Goal: Task Accomplishment & Management: Manage account settings

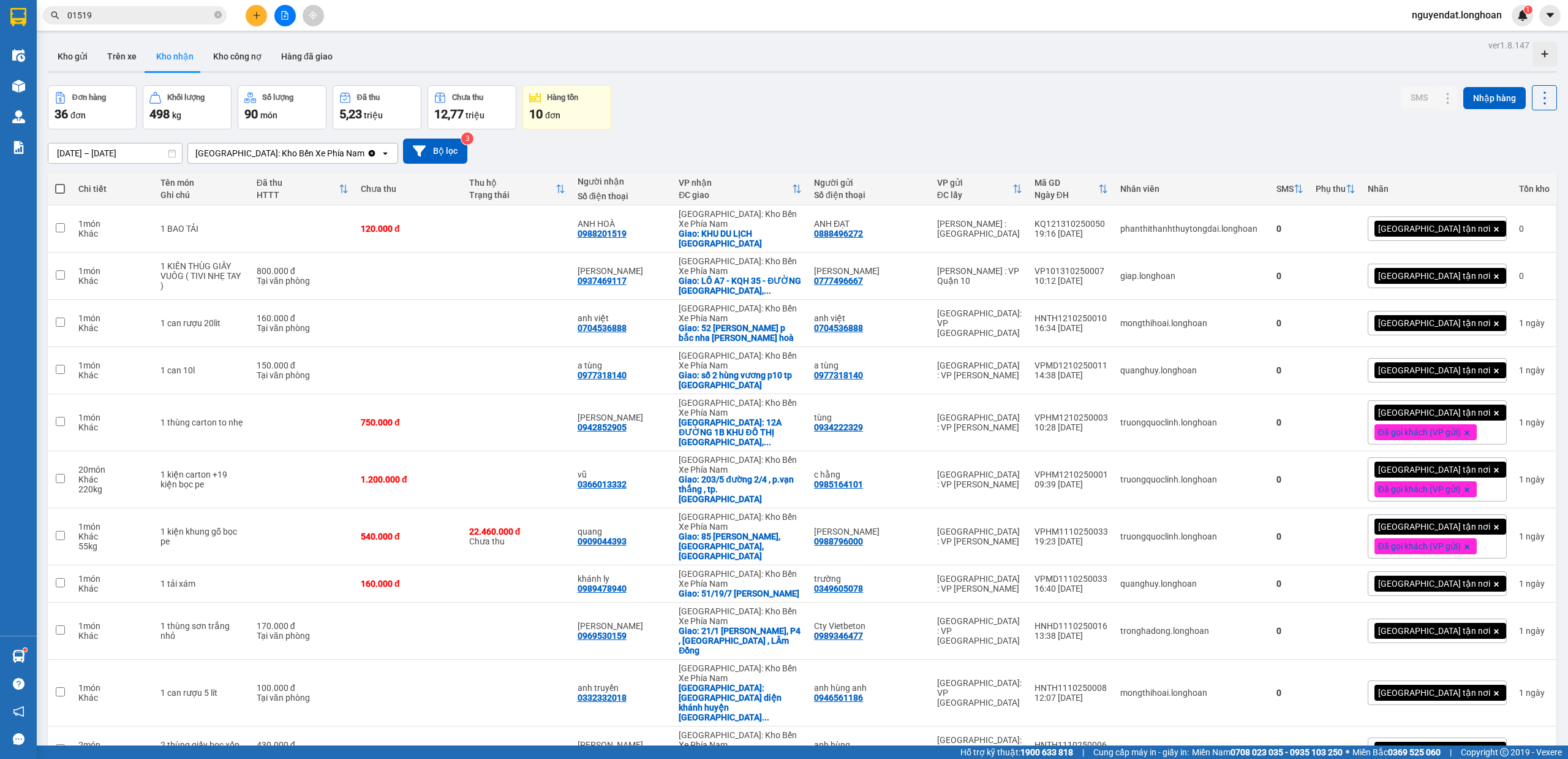
scroll to position [496, 0]
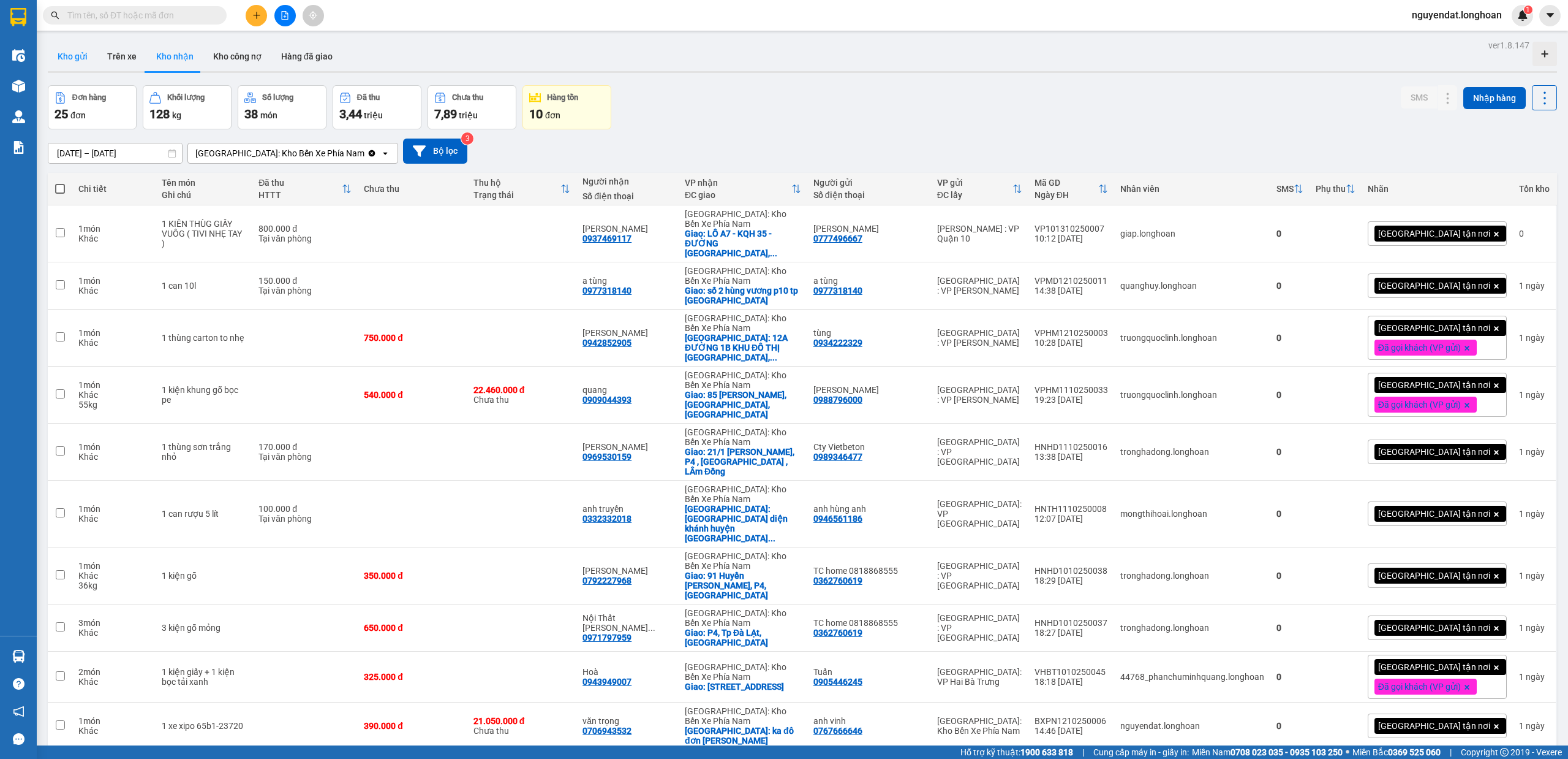
click at [78, 62] on button "Kho gửi" at bounding box center [73, 56] width 50 height 29
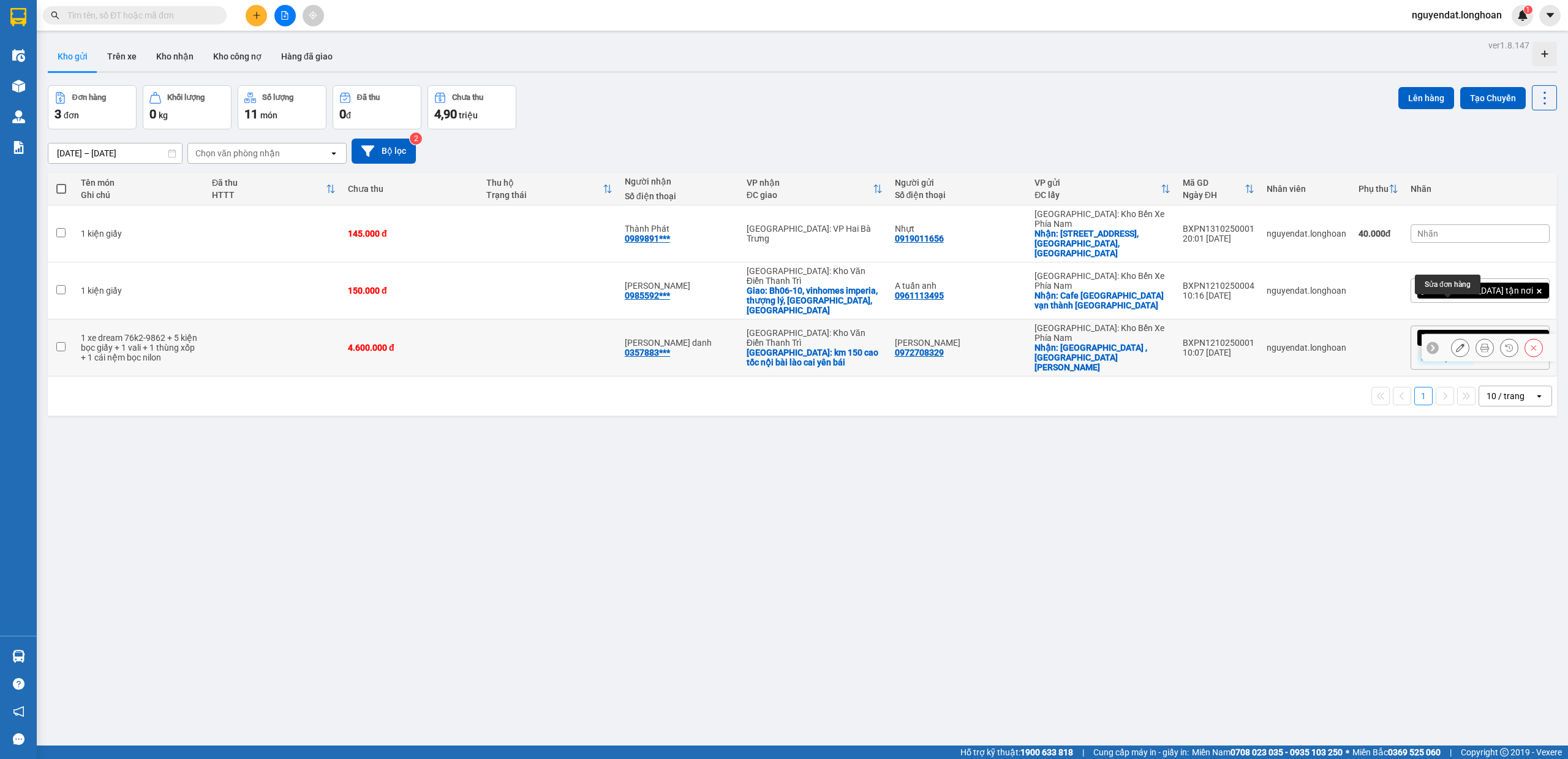
click at [1456, 343] on icon at bounding box center [1460, 347] width 8 height 8
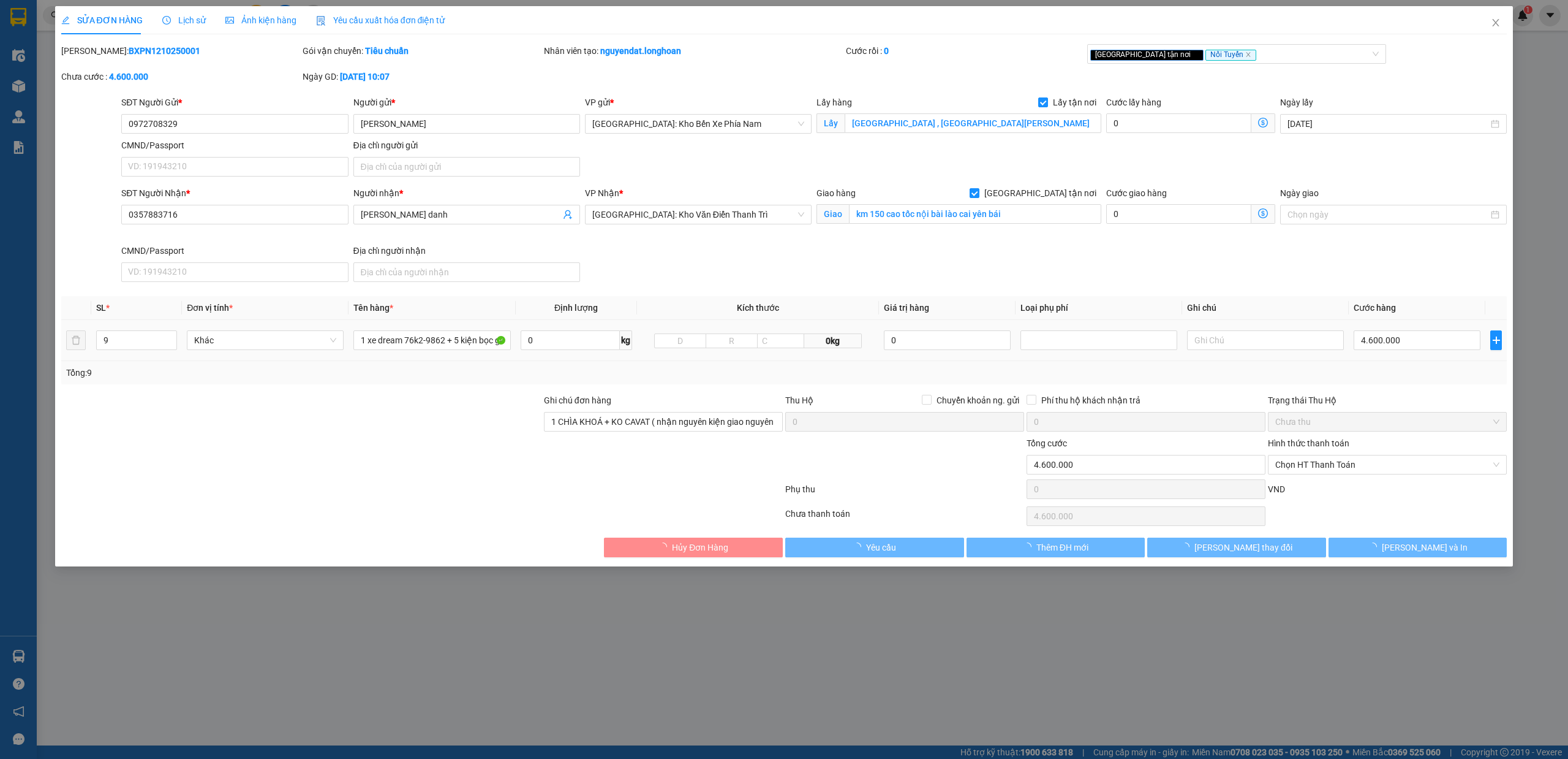
type input "0972708329"
type input "hoàng ngọc điệ"
checkbox input "true"
type input "Chùa liên hoa , đường nguyễn hoàng thành phố đà lạt"
type input "0357883716"
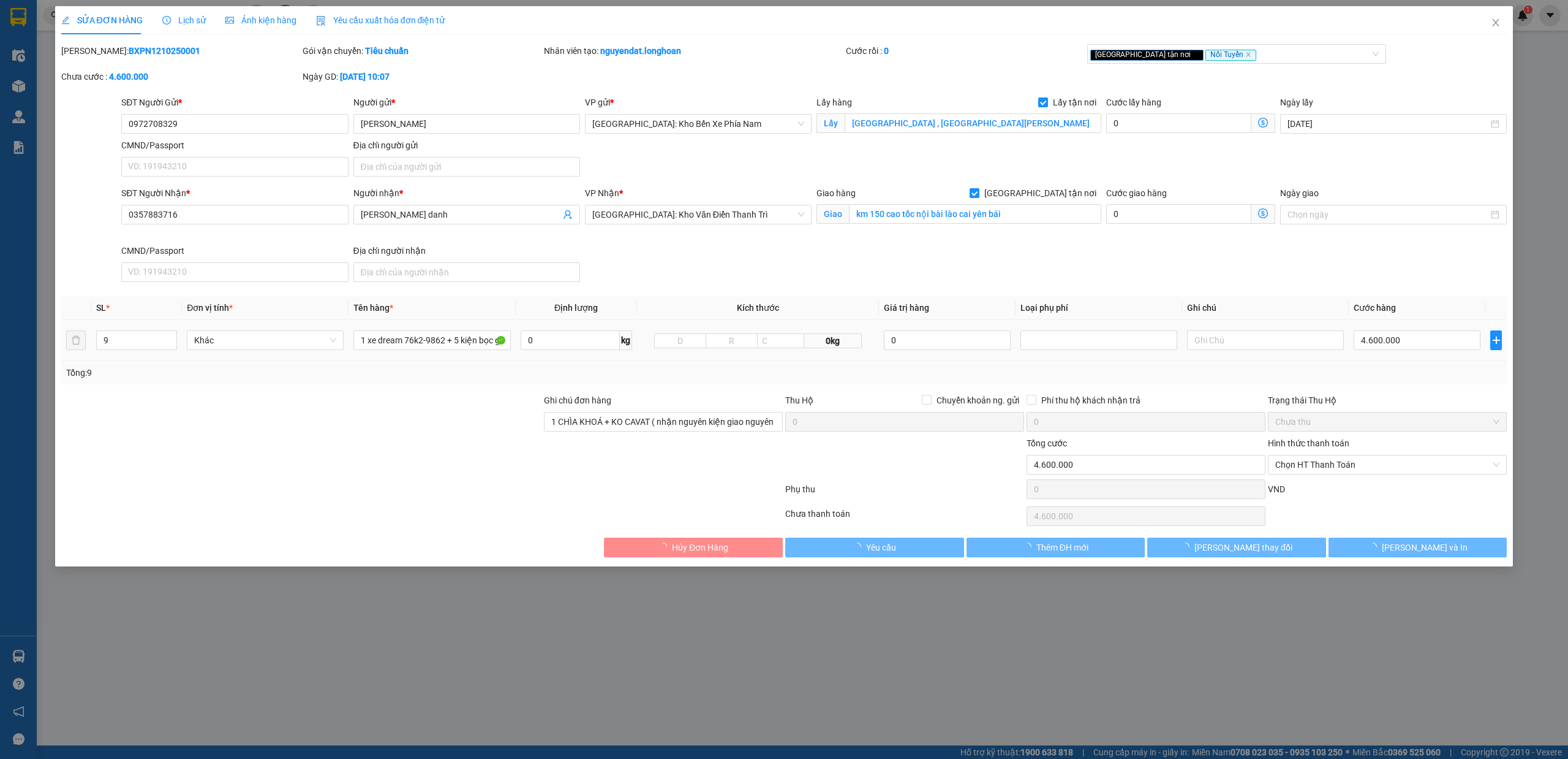
type input "Nguyễn thị yến danh"
checkbox input "true"
type input "km 150 cao tốc nội bài lào cai yên bái"
type input "1 CHÌA KHOÁ + KO CAVAT ( nhận nguyên kiện giao nguyên kiện ) hư võ ko đền"
type input "0"
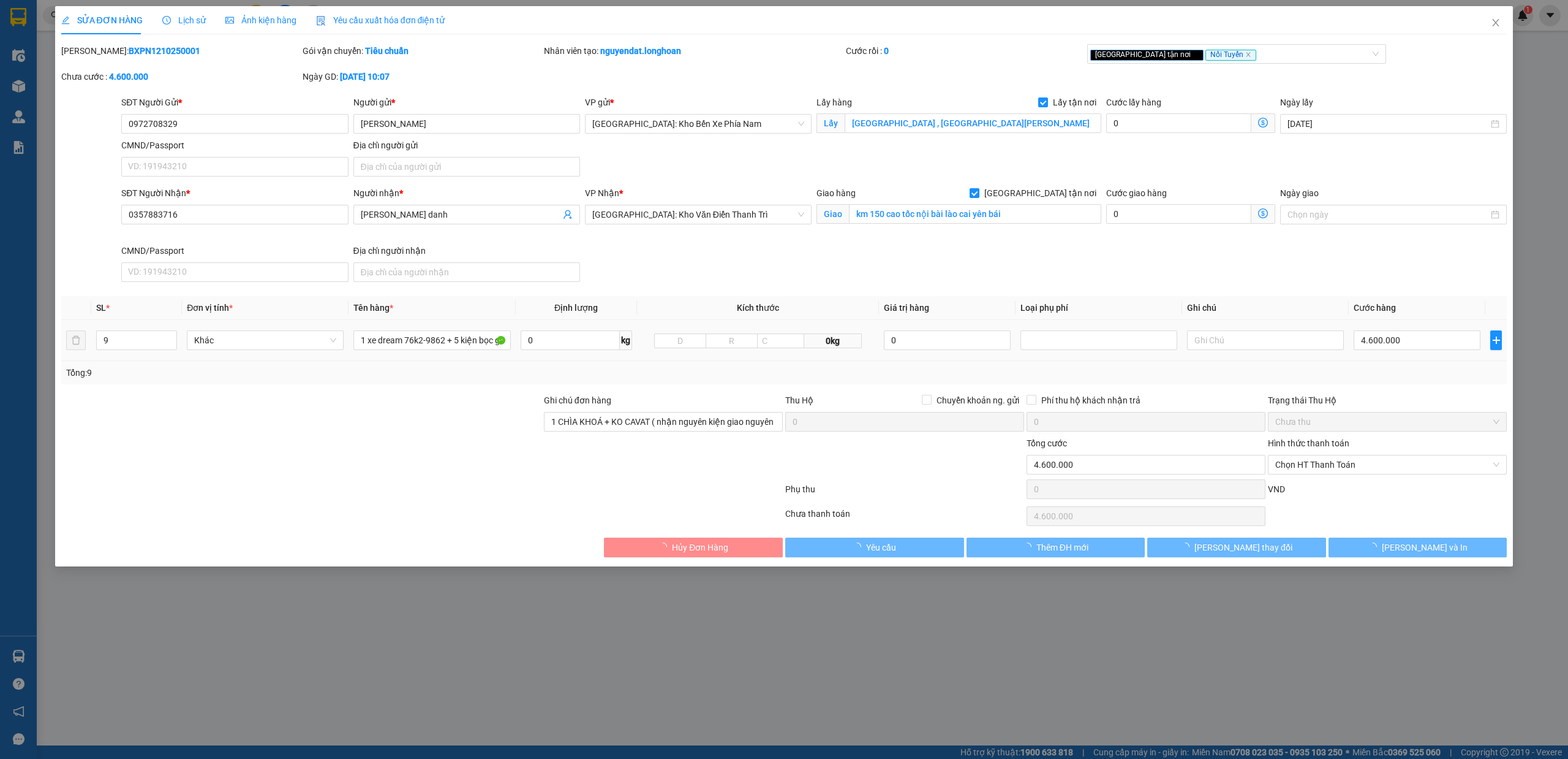
type input "4.600.000"
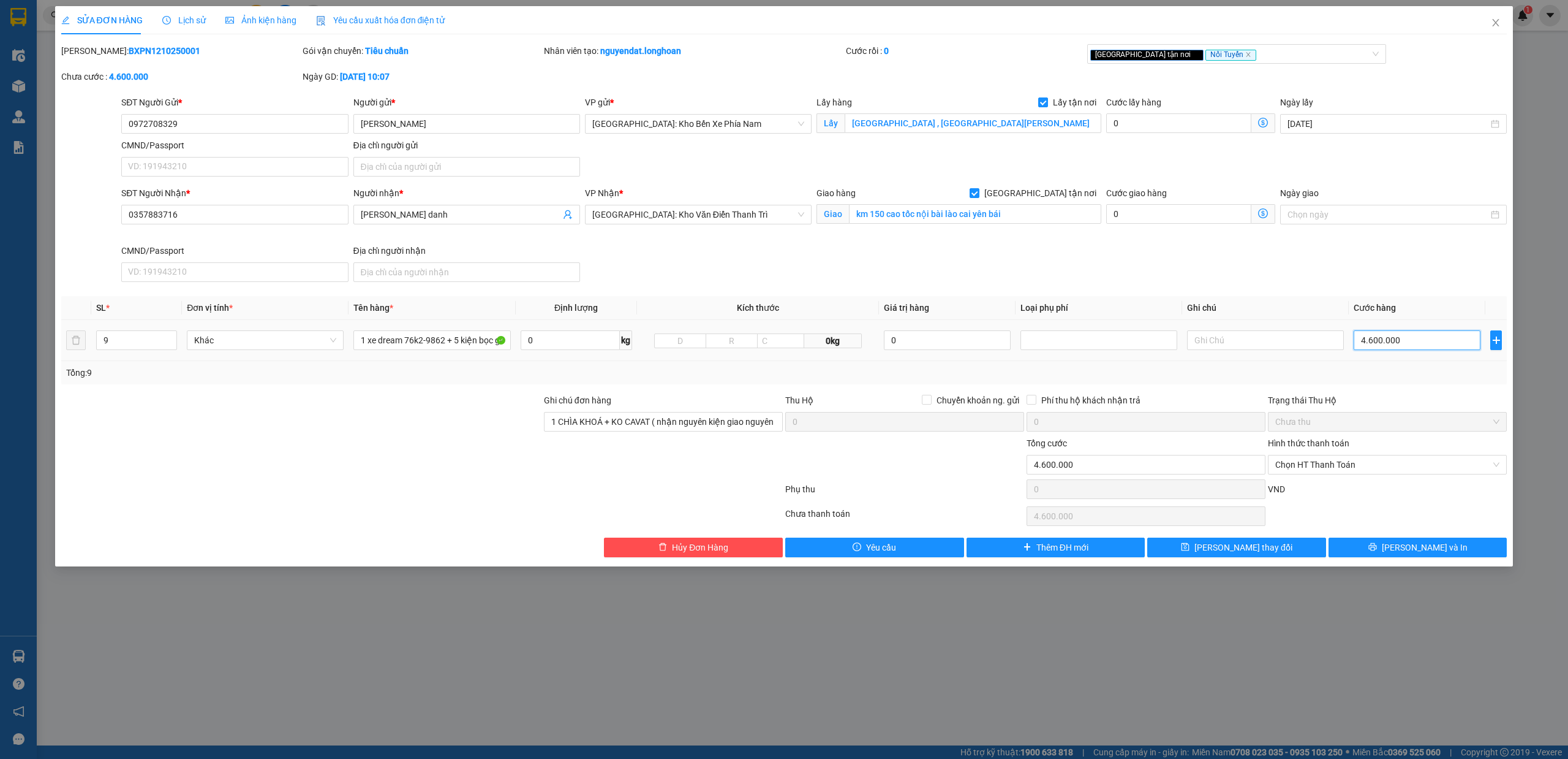
click at [1411, 346] on input "4.600.000" at bounding box center [1417, 340] width 127 height 20
type input "0"
type input "3"
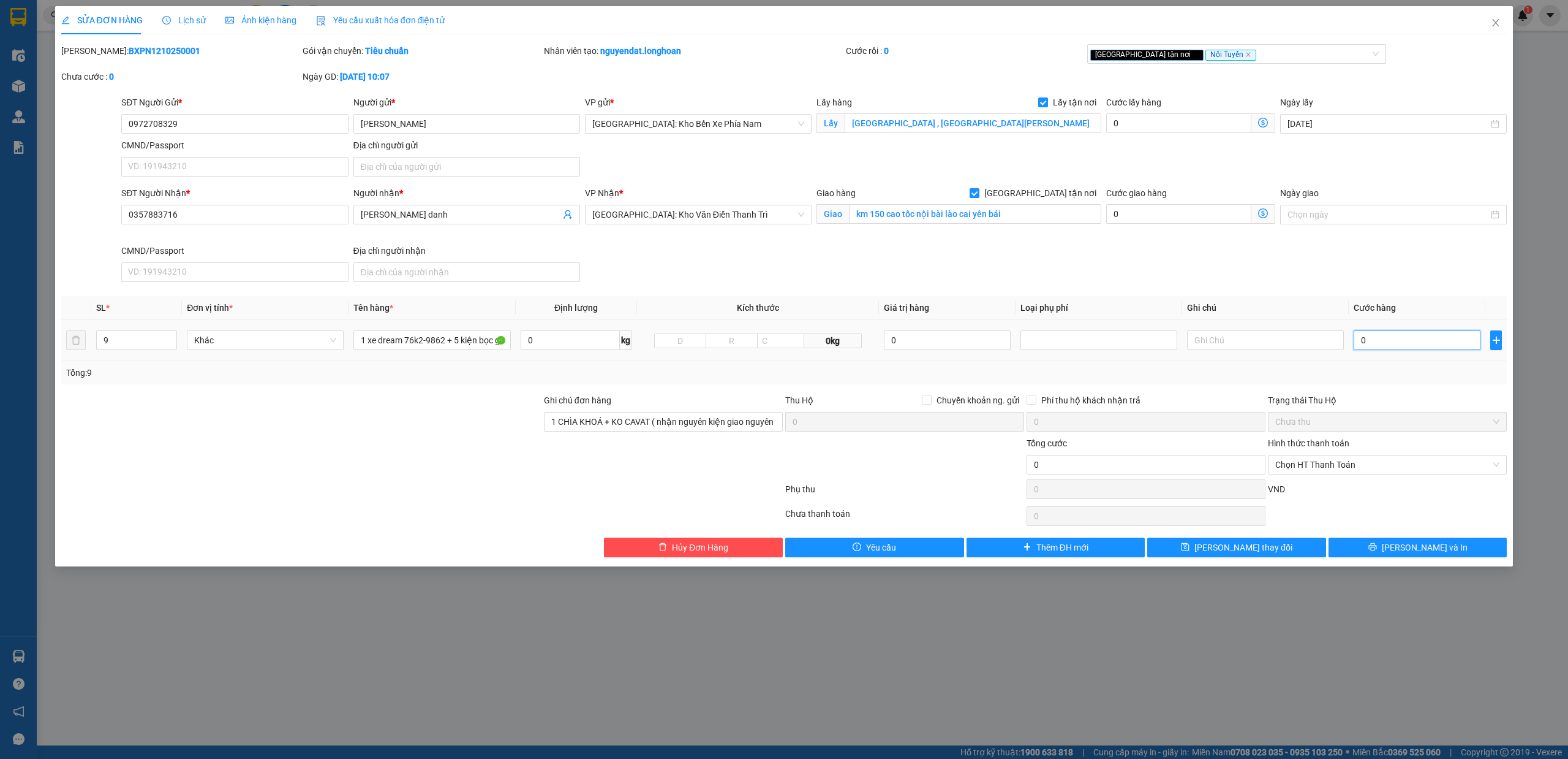
type input "3"
type input "03"
type input "34"
type input "034"
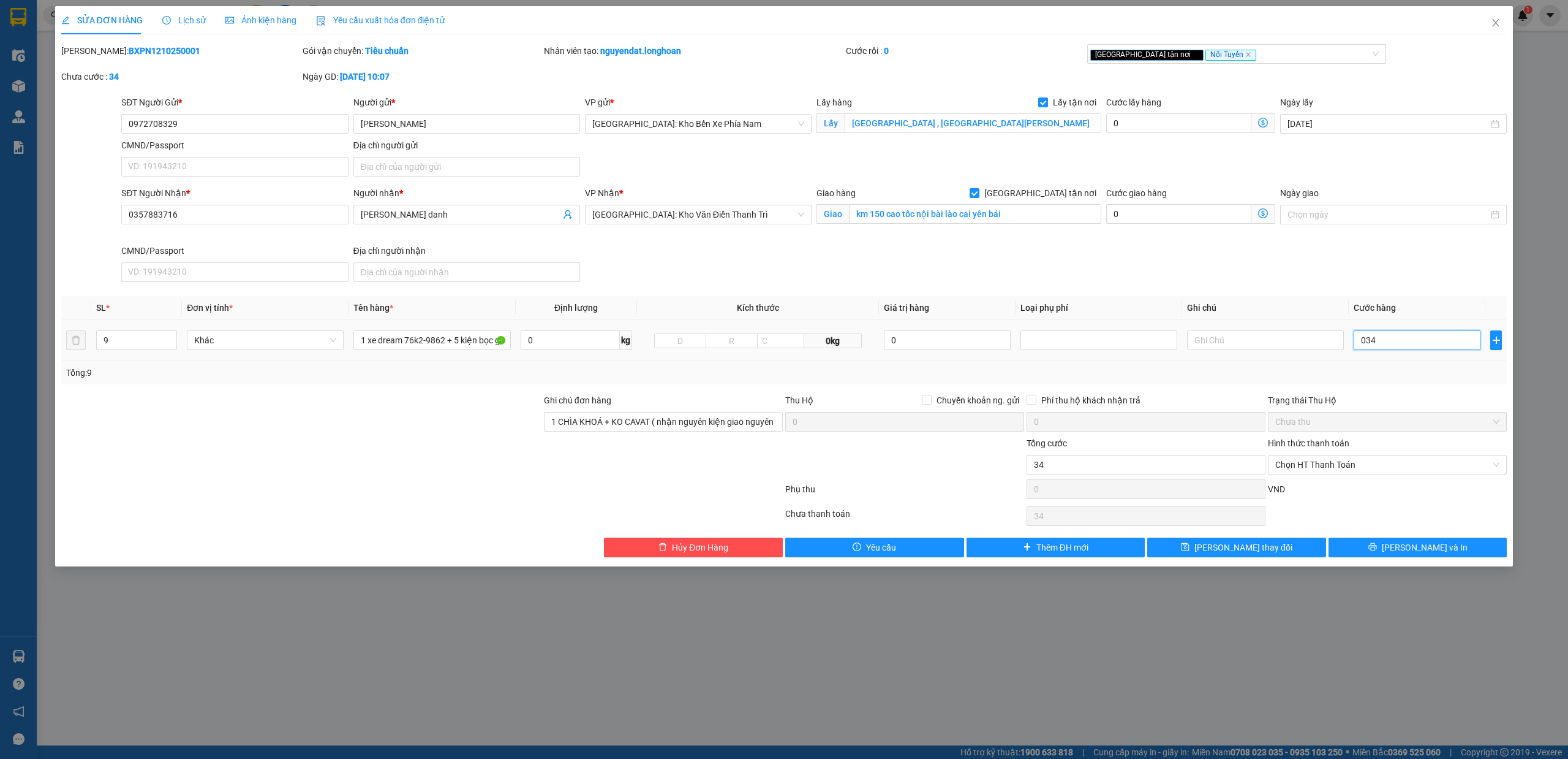
type input "340"
type input "0.340"
type input "3.400"
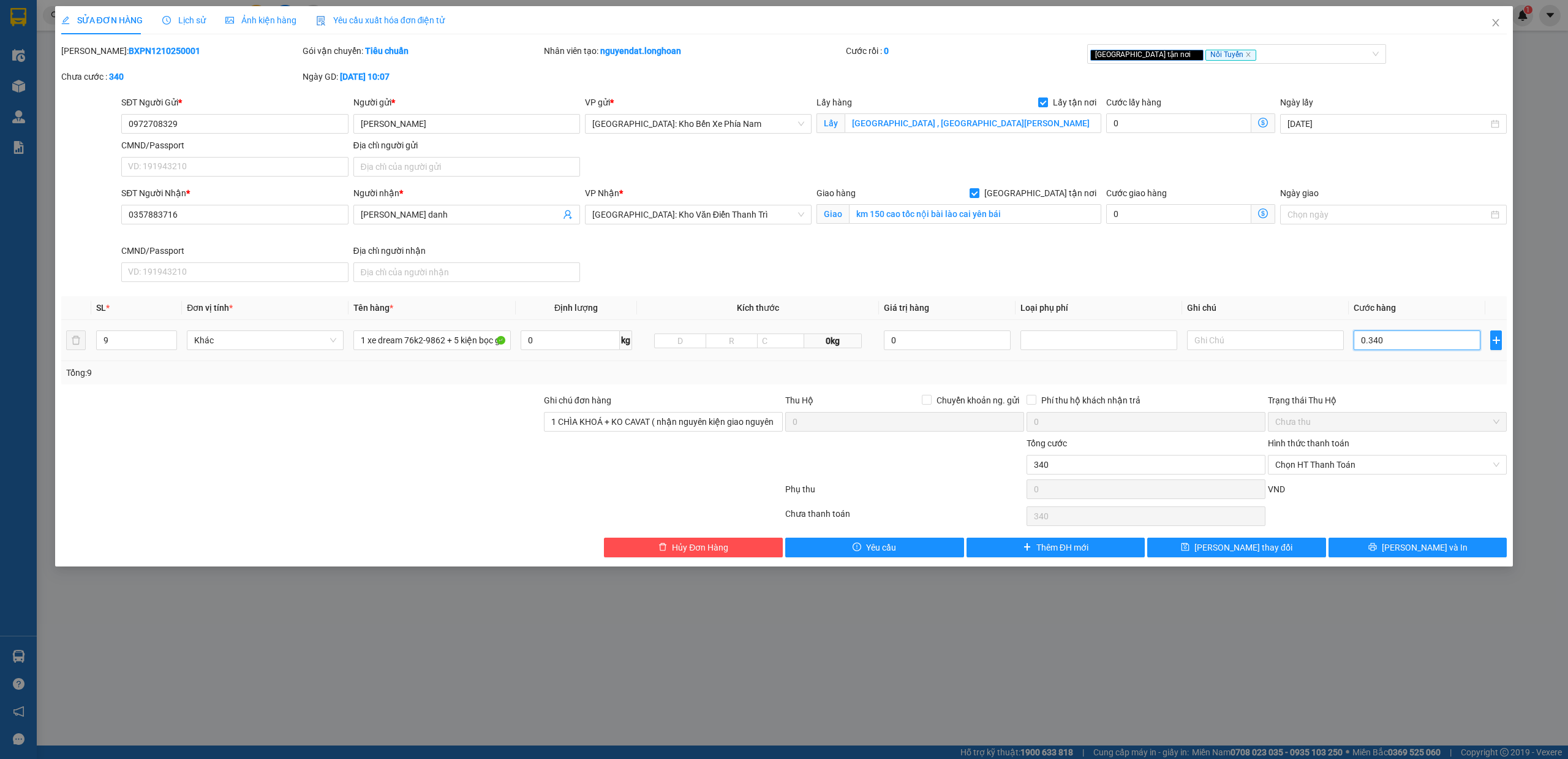
type input "03.400"
type input "34.000"
type input "034.000"
type input "340.000"
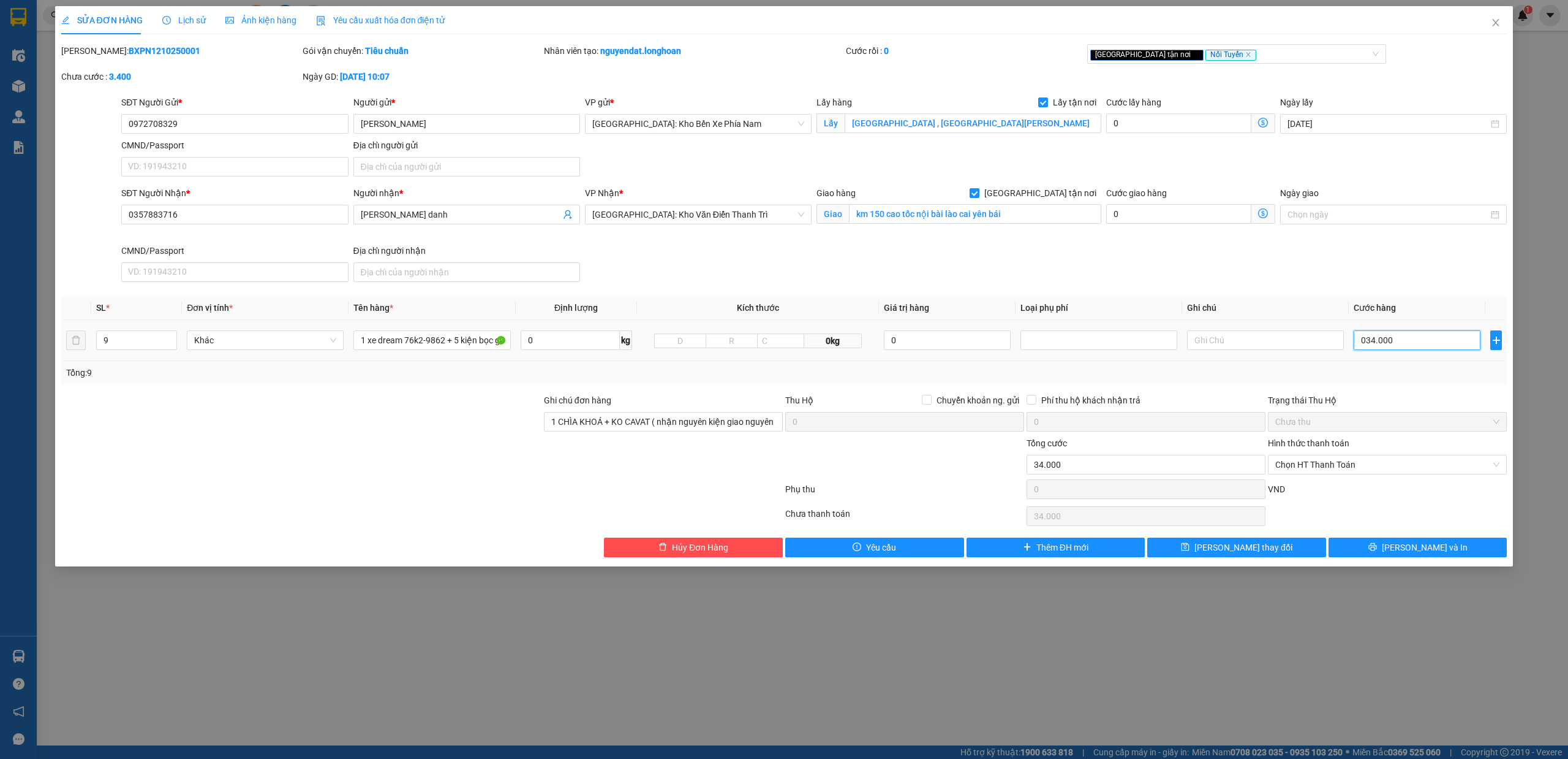
type input "340.000"
type input "0.340.000"
type input "3.400.000"
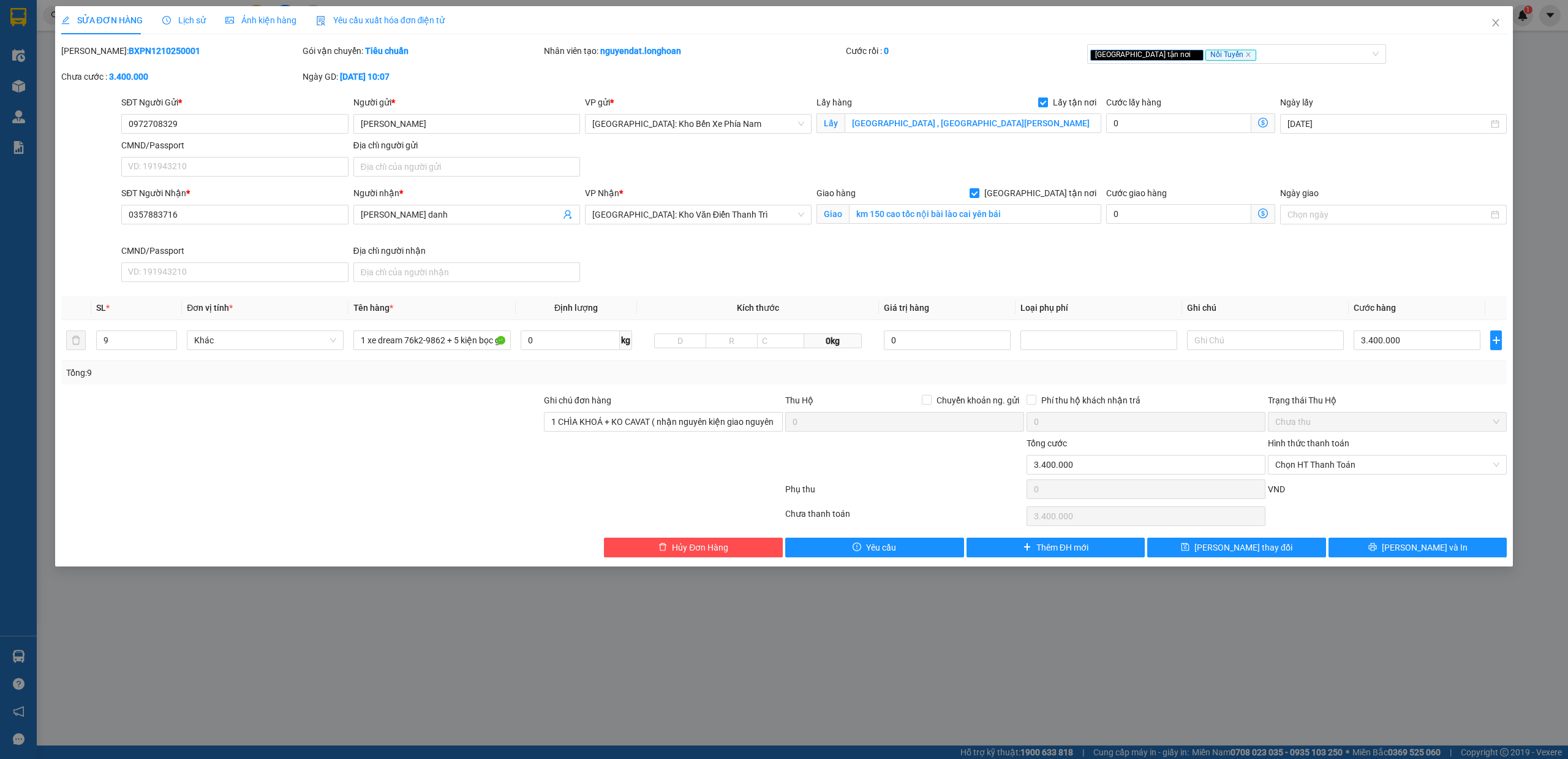
click at [1316, 277] on div "SĐT Người Nhận * 0357883716 Người nhận * Nguyễn thị yến danh VP Nhận * Hà Nội: …" at bounding box center [814, 237] width 1390 height 101
click at [1480, 555] on button "[PERSON_NAME] và In" at bounding box center [1418, 547] width 179 height 20
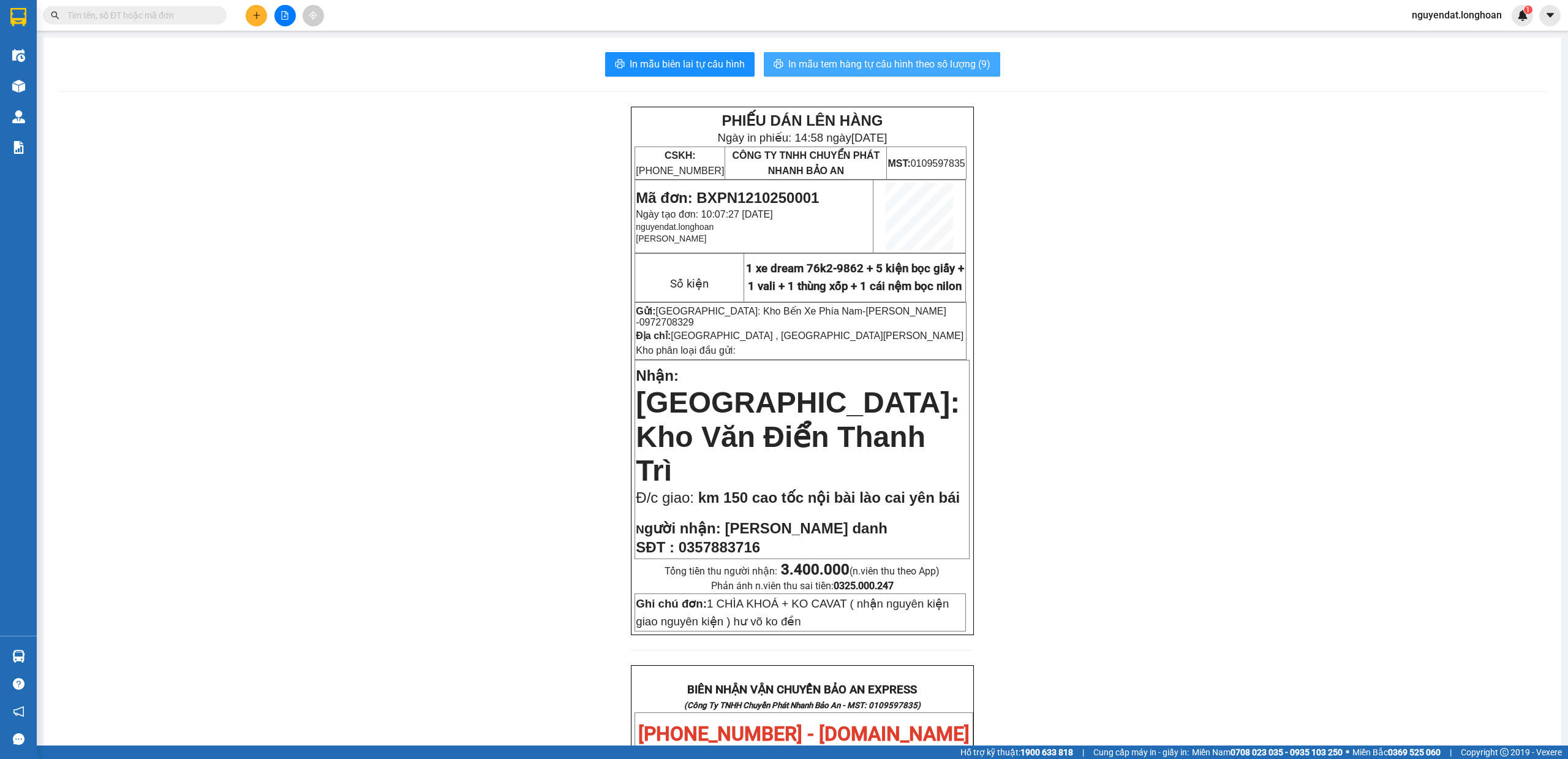
click at [944, 62] on span "In mẫu tem hàng tự cấu hình theo số lượng (9)" at bounding box center [890, 64] width 202 height 15
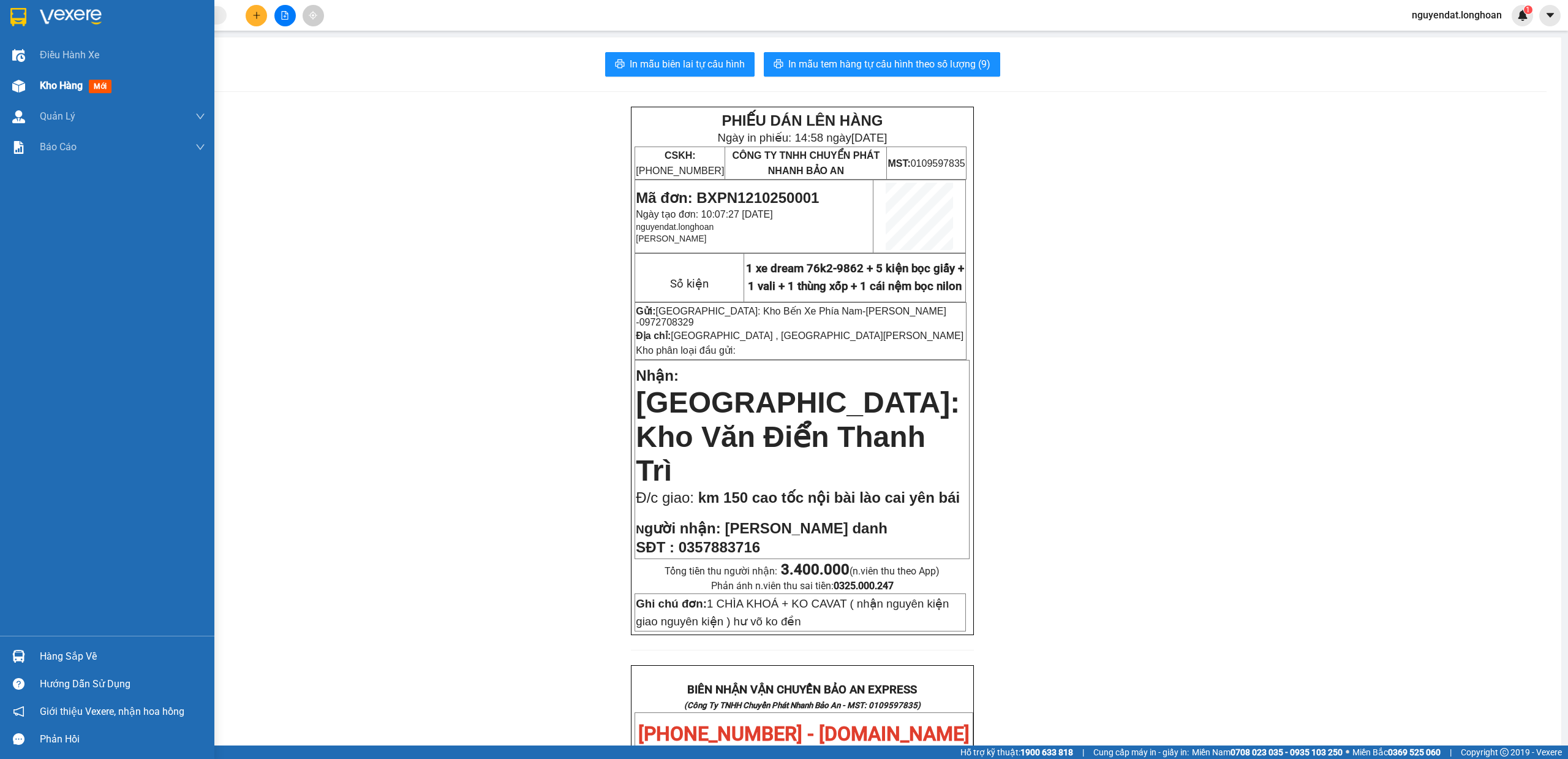
click at [25, 78] on div at bounding box center [19, 86] width 22 height 22
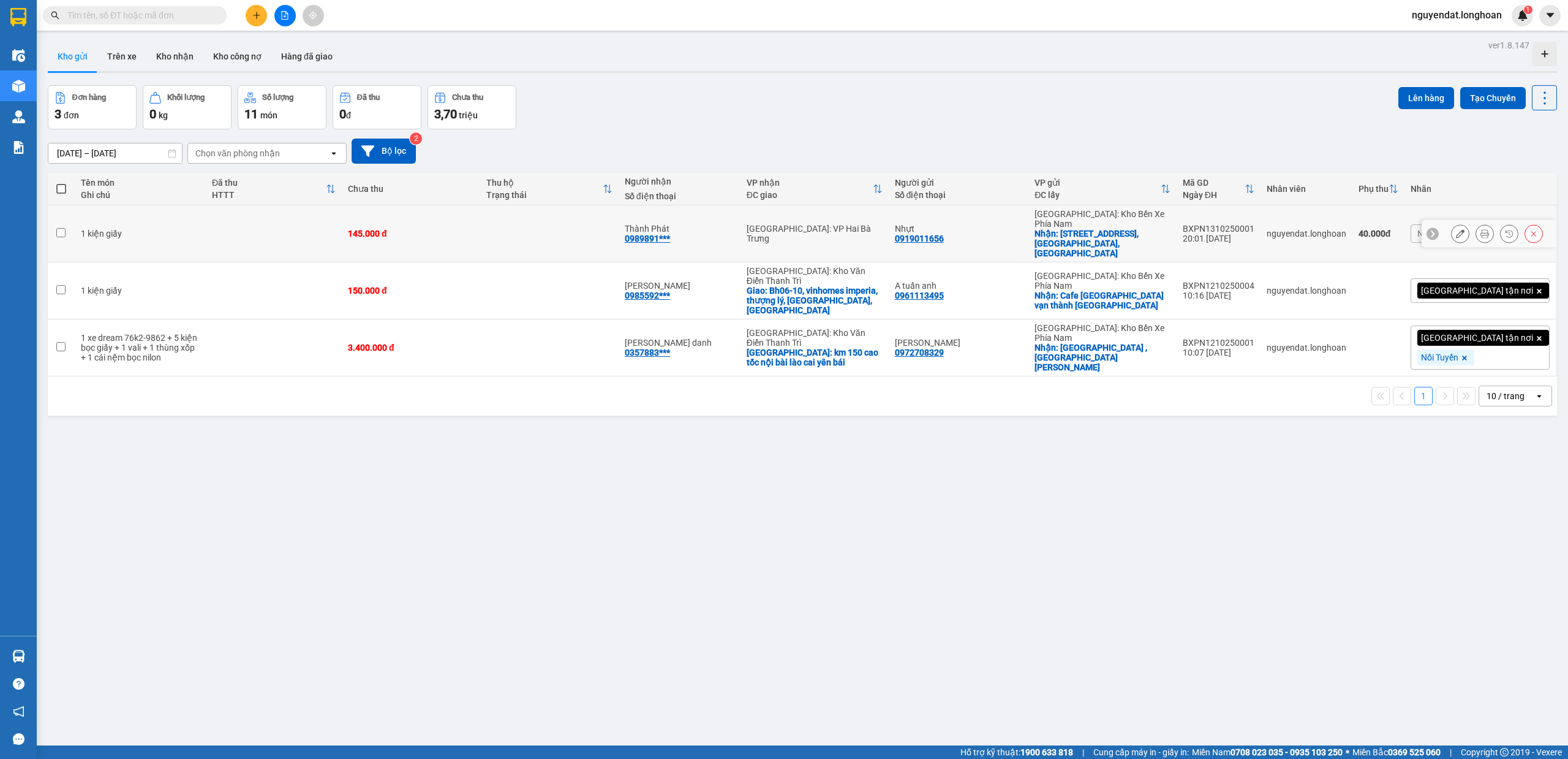
click at [1448, 236] on div at bounding box center [1489, 234] width 135 height 27
click at [419, 150] on div "15/09/2025 – 14/10/2025 Press the down arrow key to interact with the calendar …" at bounding box center [802, 151] width 1509 height 25
click at [400, 153] on button "Bộ lọc" at bounding box center [383, 151] width 64 height 25
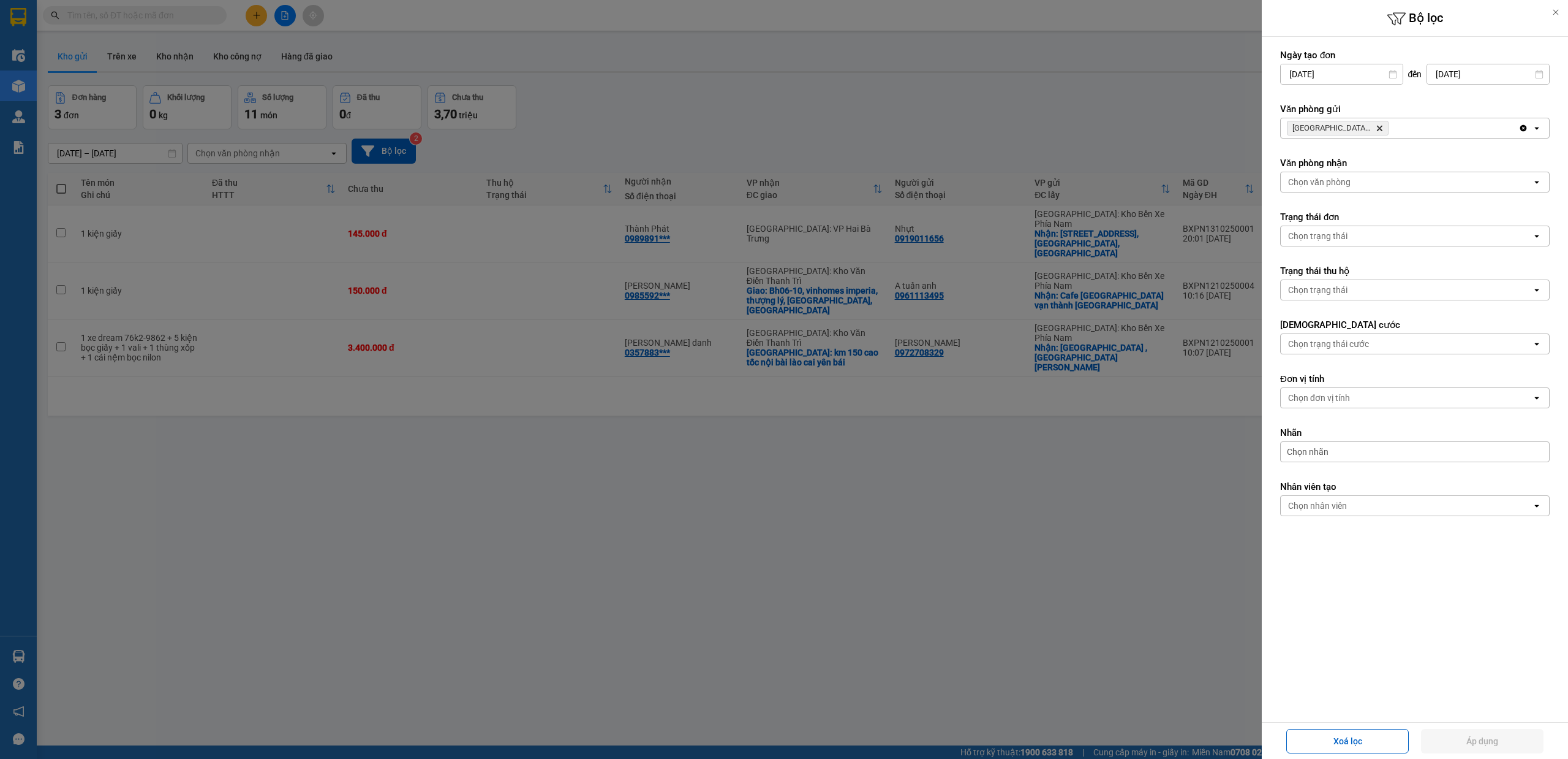
click at [1458, 131] on div "Nha Trang: Kho Bến Xe Phía Nam Delete" at bounding box center [1399, 128] width 237 height 20
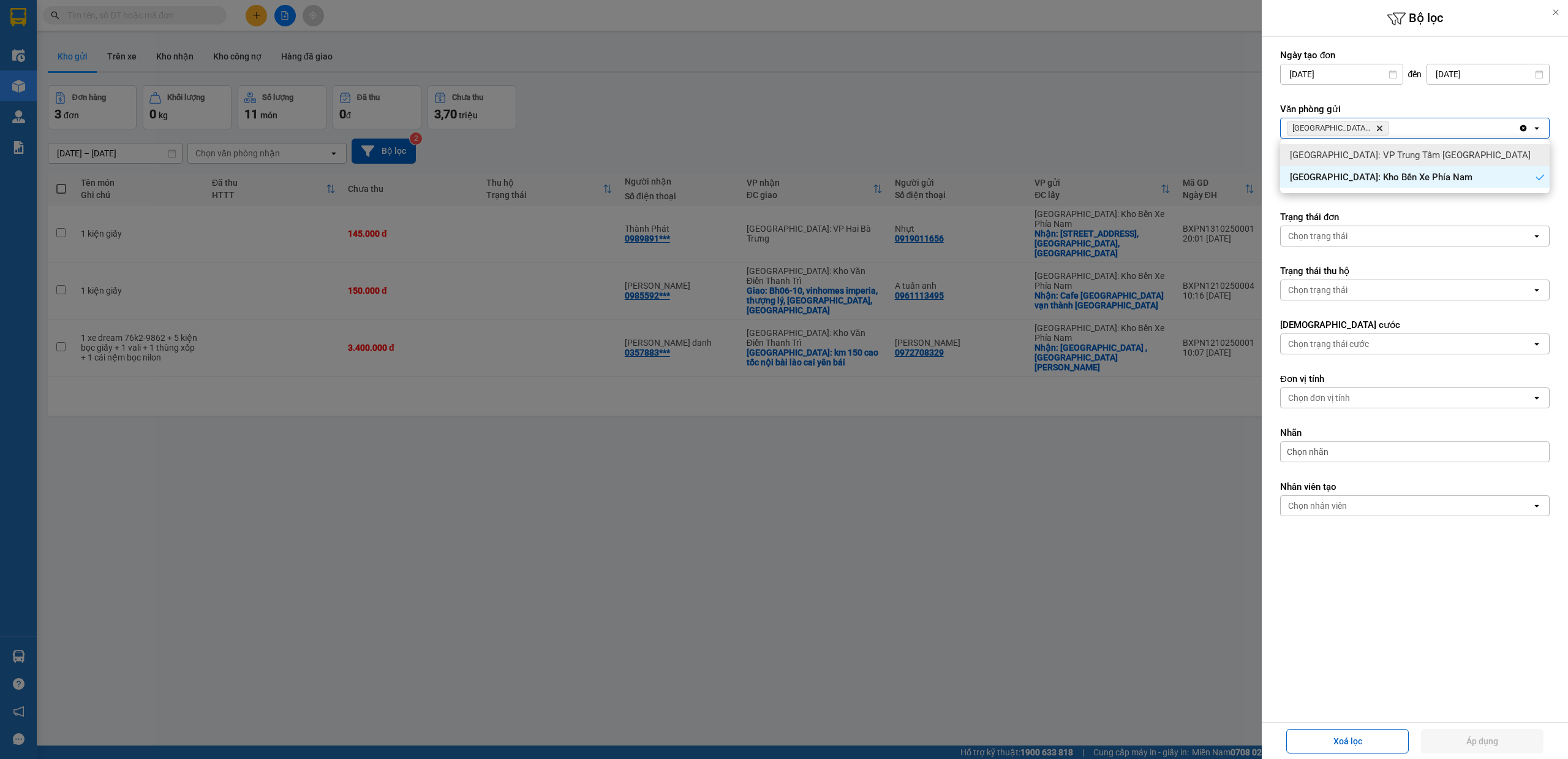
click at [1446, 158] on span "Khánh Hòa: VP Trung Tâm TP Nha Trang" at bounding box center [1410, 155] width 241 height 12
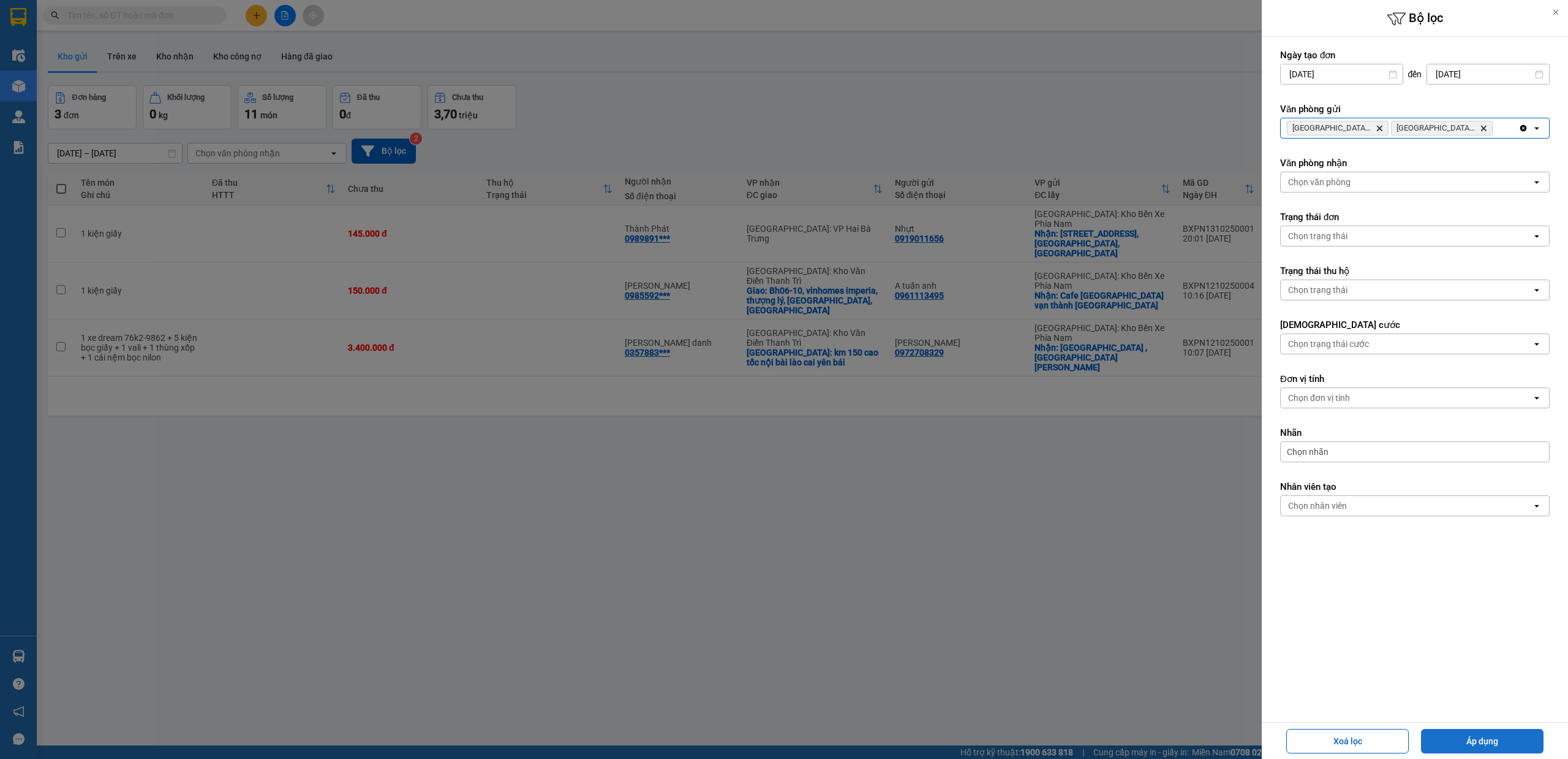
click at [1532, 732] on button "Áp dụng" at bounding box center [1482, 741] width 122 height 24
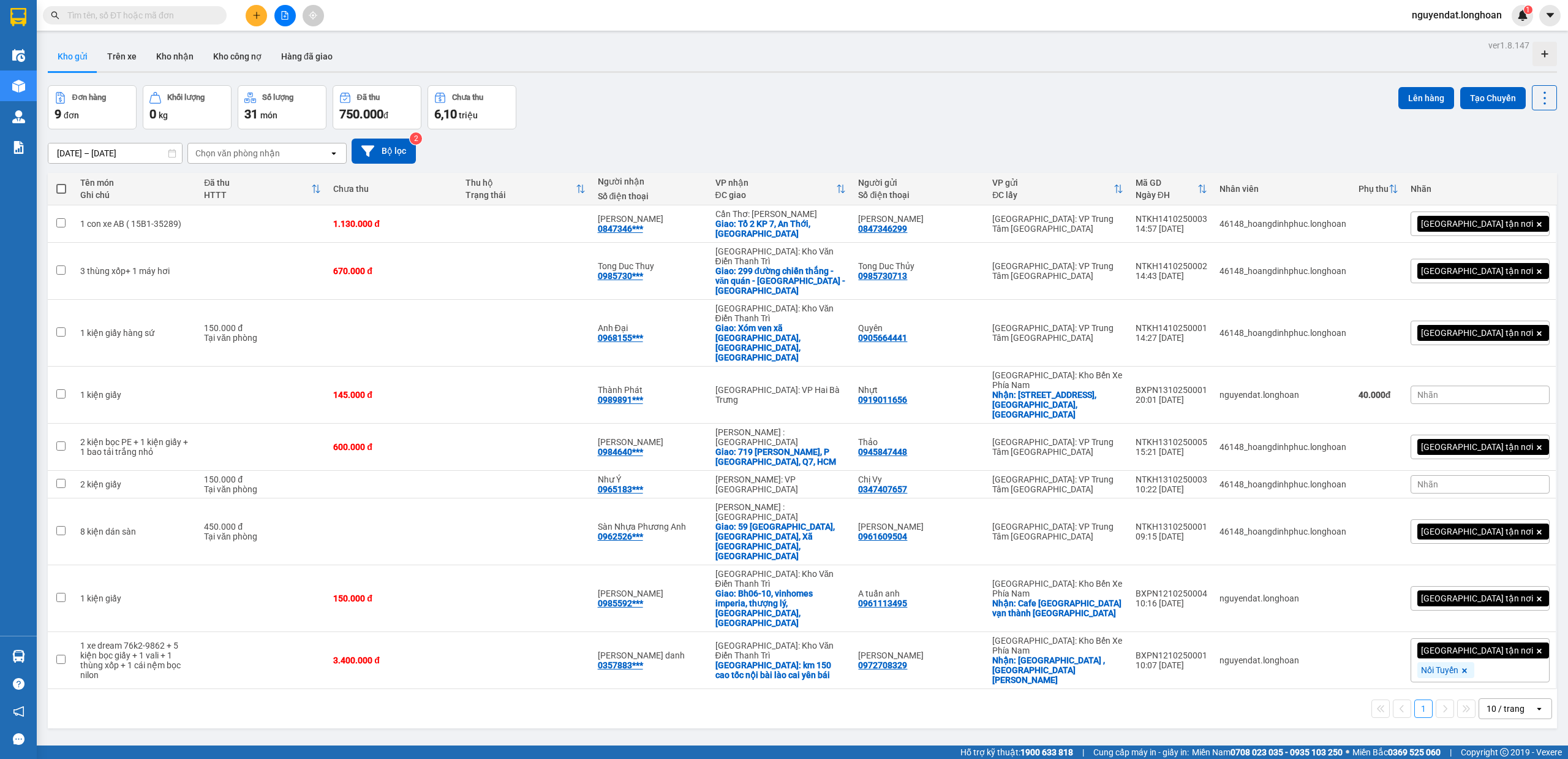
click at [1004, 145] on div "15/09/2025 – 14/10/2025 Press the down arrow key to interact with the calendar …" at bounding box center [802, 151] width 1509 height 25
drag, startPoint x: 665, startPoint y: 78, endPoint x: 632, endPoint y: 71, distance: 33.7
click at [650, 74] on div "ver 1.8.147 Kho gửi Trên xe Kho nhận Kho công nợ Hàng đã giao Đơn hàng 9 đơn Kh…" at bounding box center [802, 416] width 1519 height 759
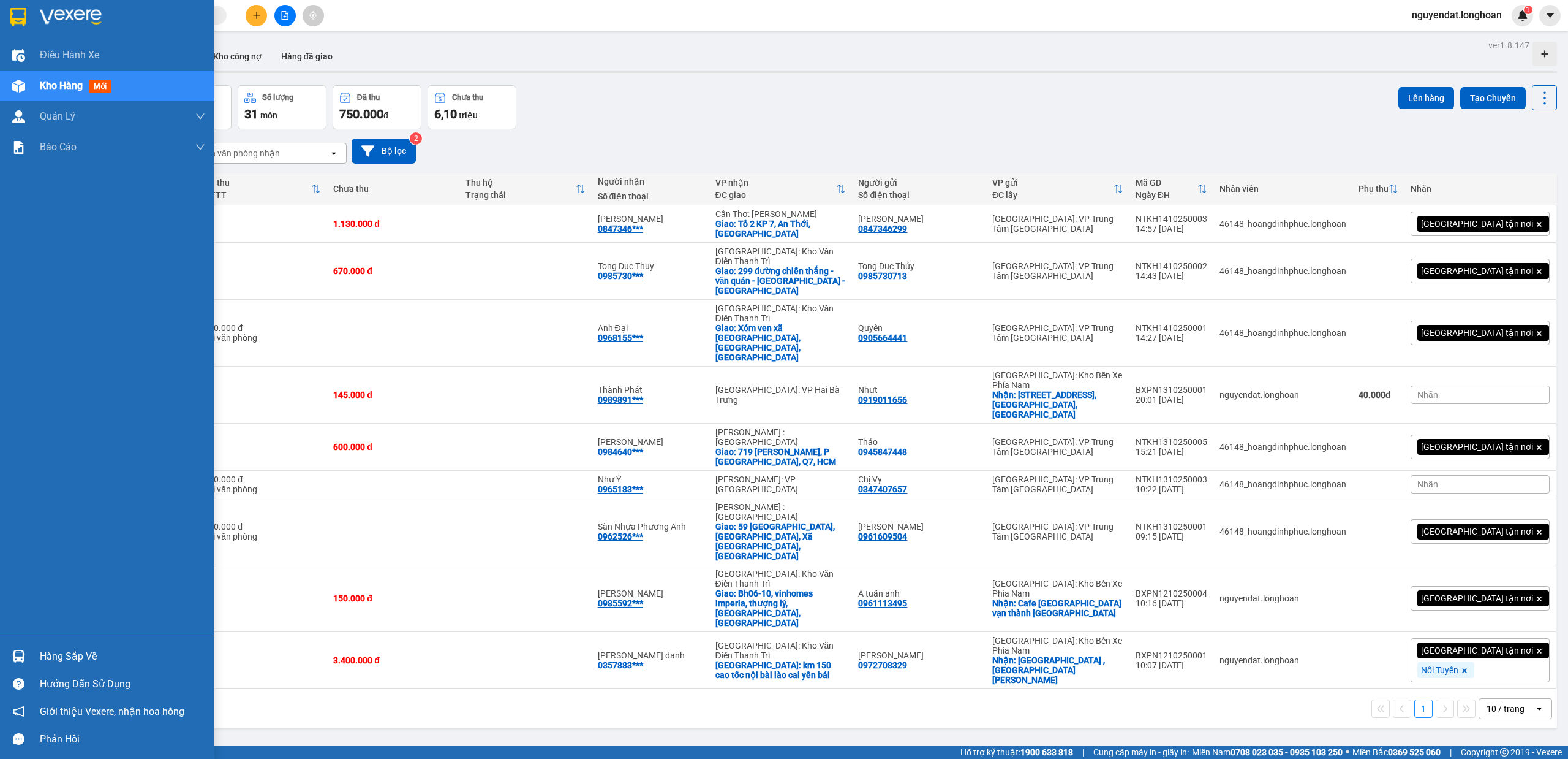
click at [48, 89] on span "Kho hàng" at bounding box center [61, 85] width 43 height 11
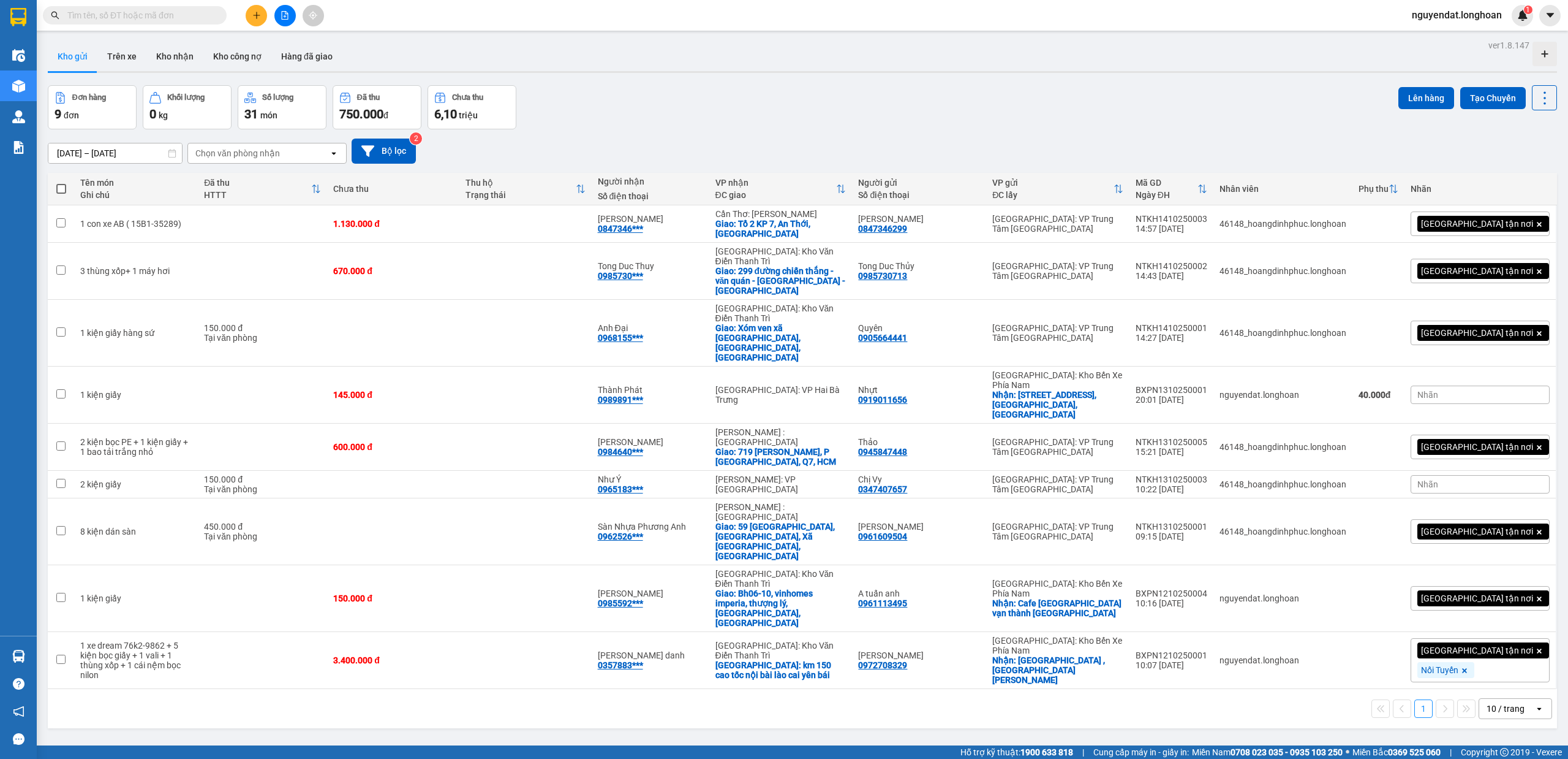
click at [631, 91] on div "Đơn hàng 9 đơn Khối lượng 0 kg Số lượng 31 món Đã thu 750.000 đ Chưa thu 6,10 t…" at bounding box center [802, 107] width 1509 height 44
click at [591, 125] on div "Đơn hàng 9 đơn Khối lượng 0 kg Số lượng 31 món Đã thu 750.000 đ Chưa thu 6,10 t…" at bounding box center [802, 107] width 1509 height 44
drag, startPoint x: 687, startPoint y: 106, endPoint x: 694, endPoint y: 106, distance: 7.0
click at [685, 104] on div "Đơn hàng 9 đơn Khối lượng 0 kg Số lượng 31 món Đã thu 750.000 đ Chưa thu 6,10 t…" at bounding box center [802, 107] width 1509 height 44
drag, startPoint x: 213, startPoint y: 0, endPoint x: 903, endPoint y: 113, distance: 699.2
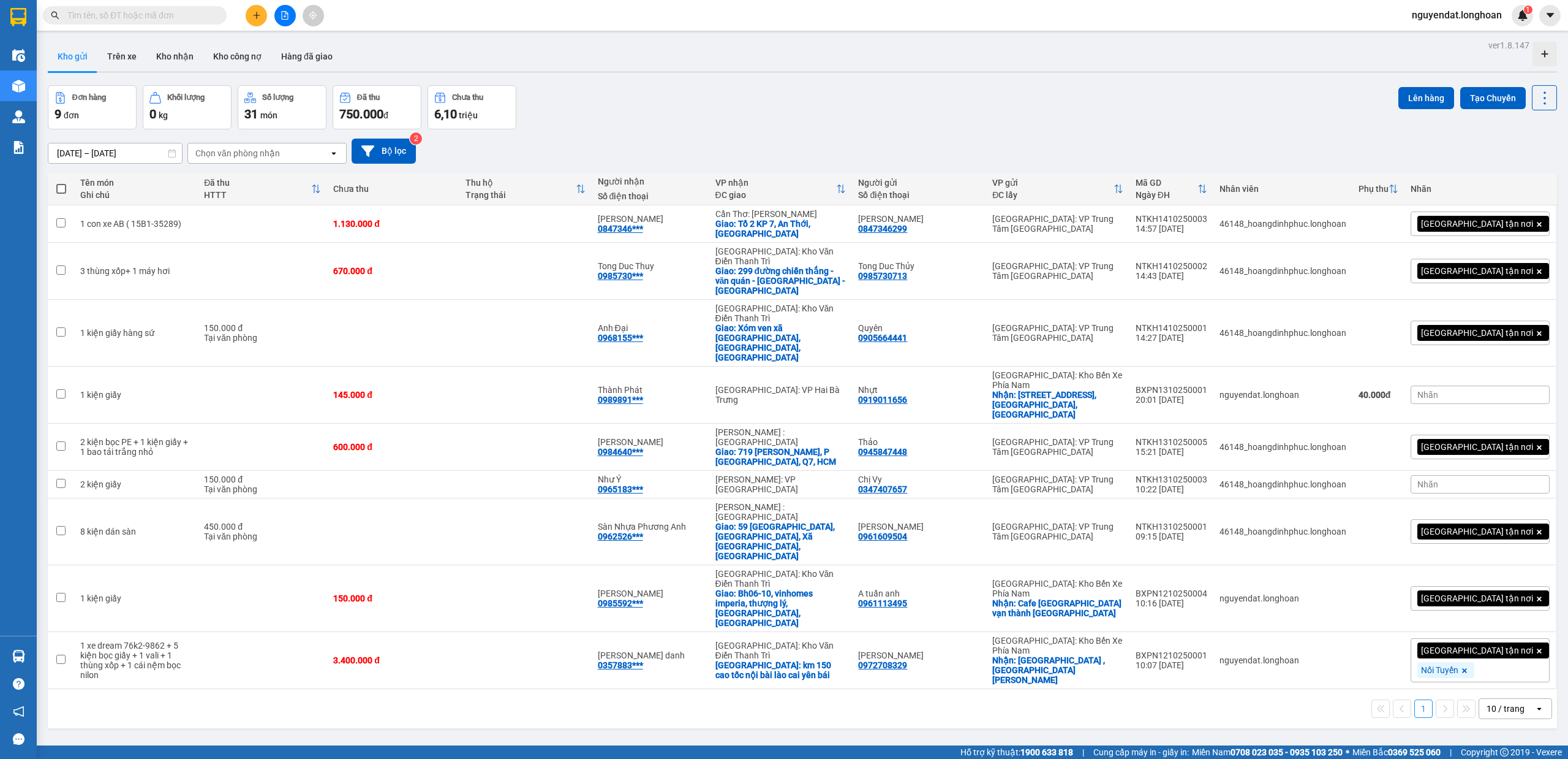
click at [903, 113] on div "Đơn hàng 9 đơn Khối lượng 0 kg Số lượng 31 món Đã thu 750.000 đ Chưa thu 6,10 t…" at bounding box center [802, 107] width 1509 height 44
drag, startPoint x: 652, startPoint y: 85, endPoint x: 256, endPoint y: 1, distance: 404.8
click at [649, 85] on div "Đơn hàng 9 đơn Khối lượng 0 kg Số lượng 31 món Đã thu 750.000 đ Chưa thu 6,10 t…" at bounding box center [802, 107] width 1509 height 44
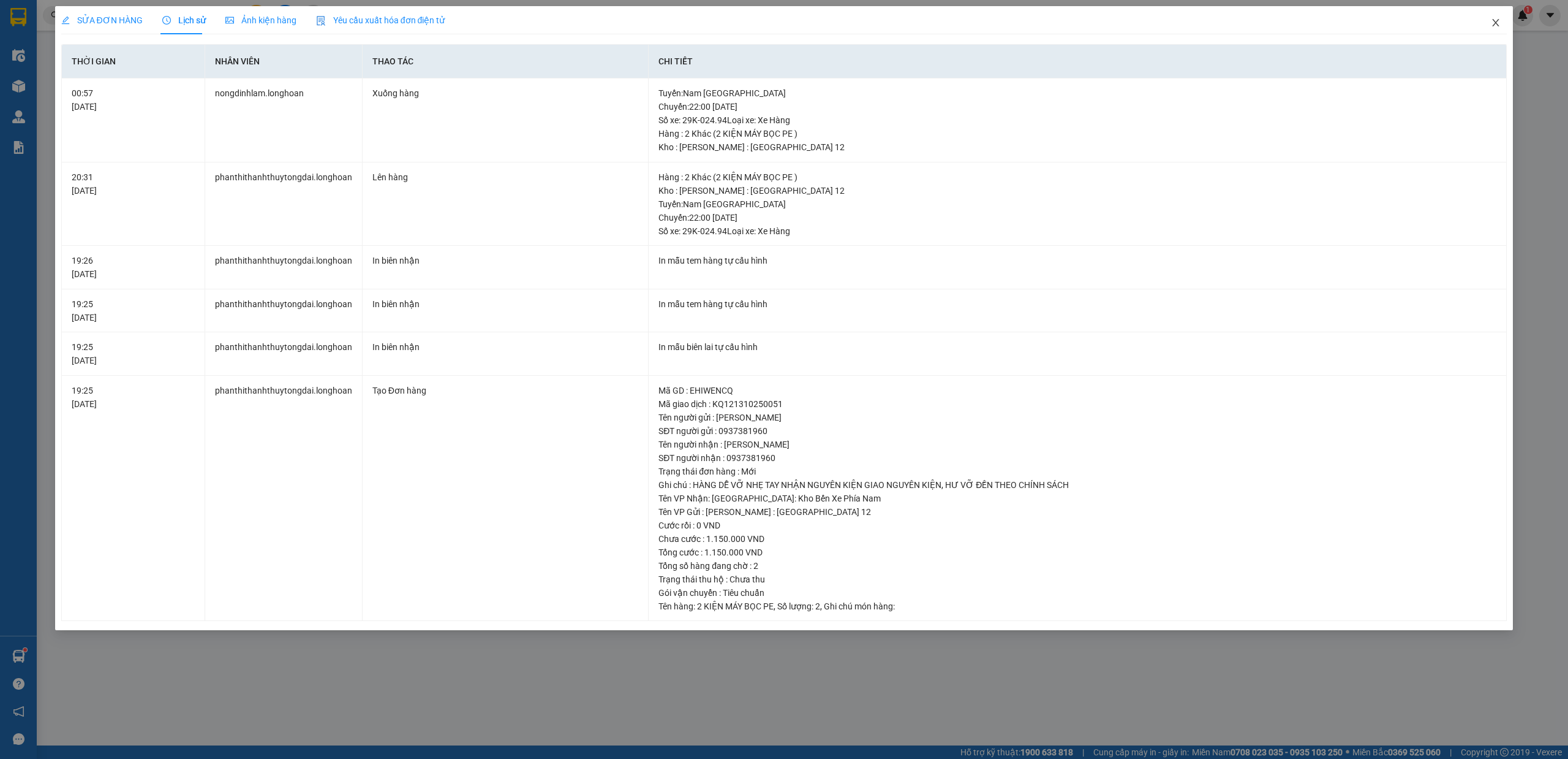
click at [1498, 30] on span "Close" at bounding box center [1495, 24] width 34 height 34
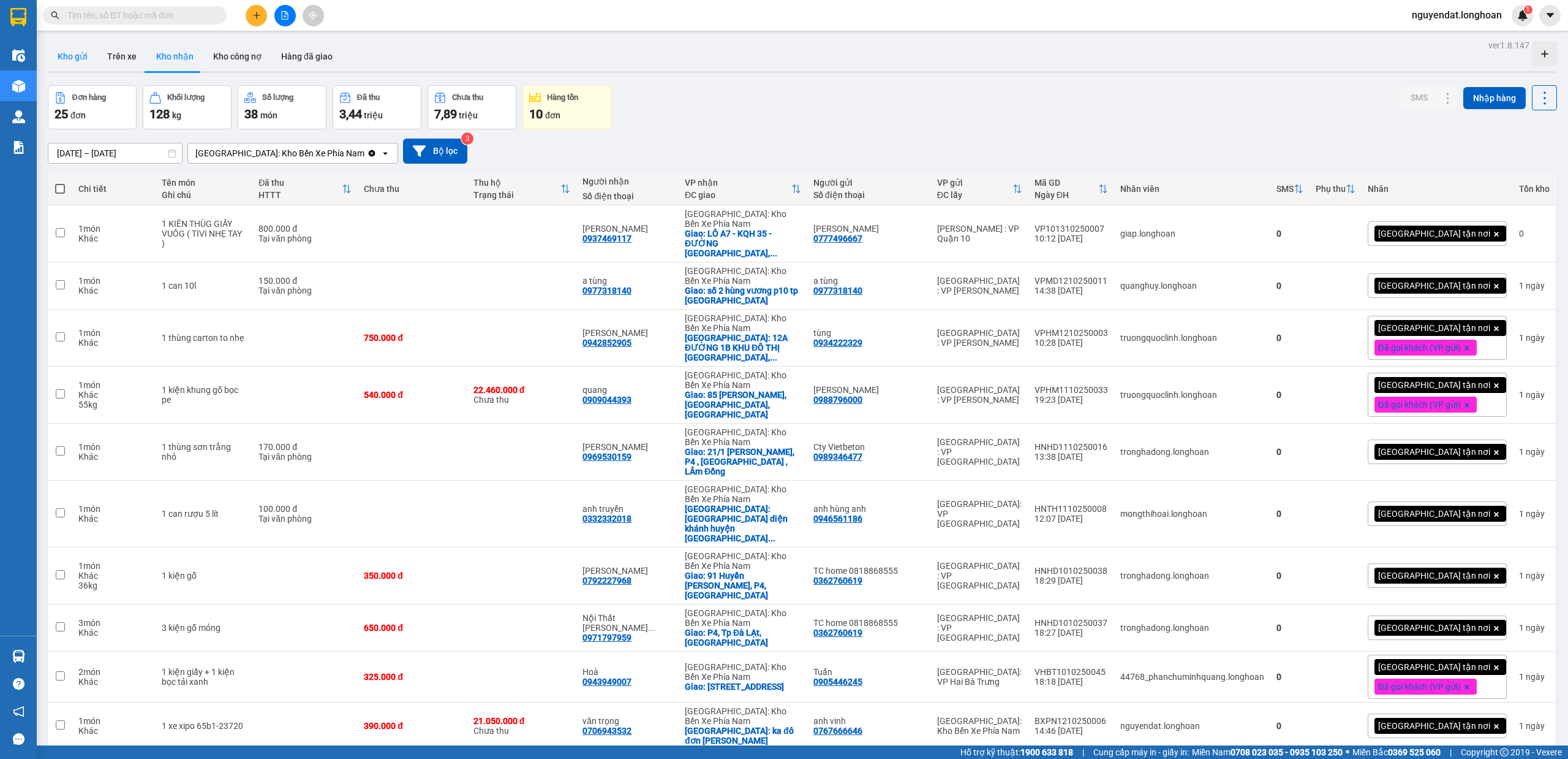
click at [80, 67] on button "Kho gửi" at bounding box center [73, 56] width 50 height 29
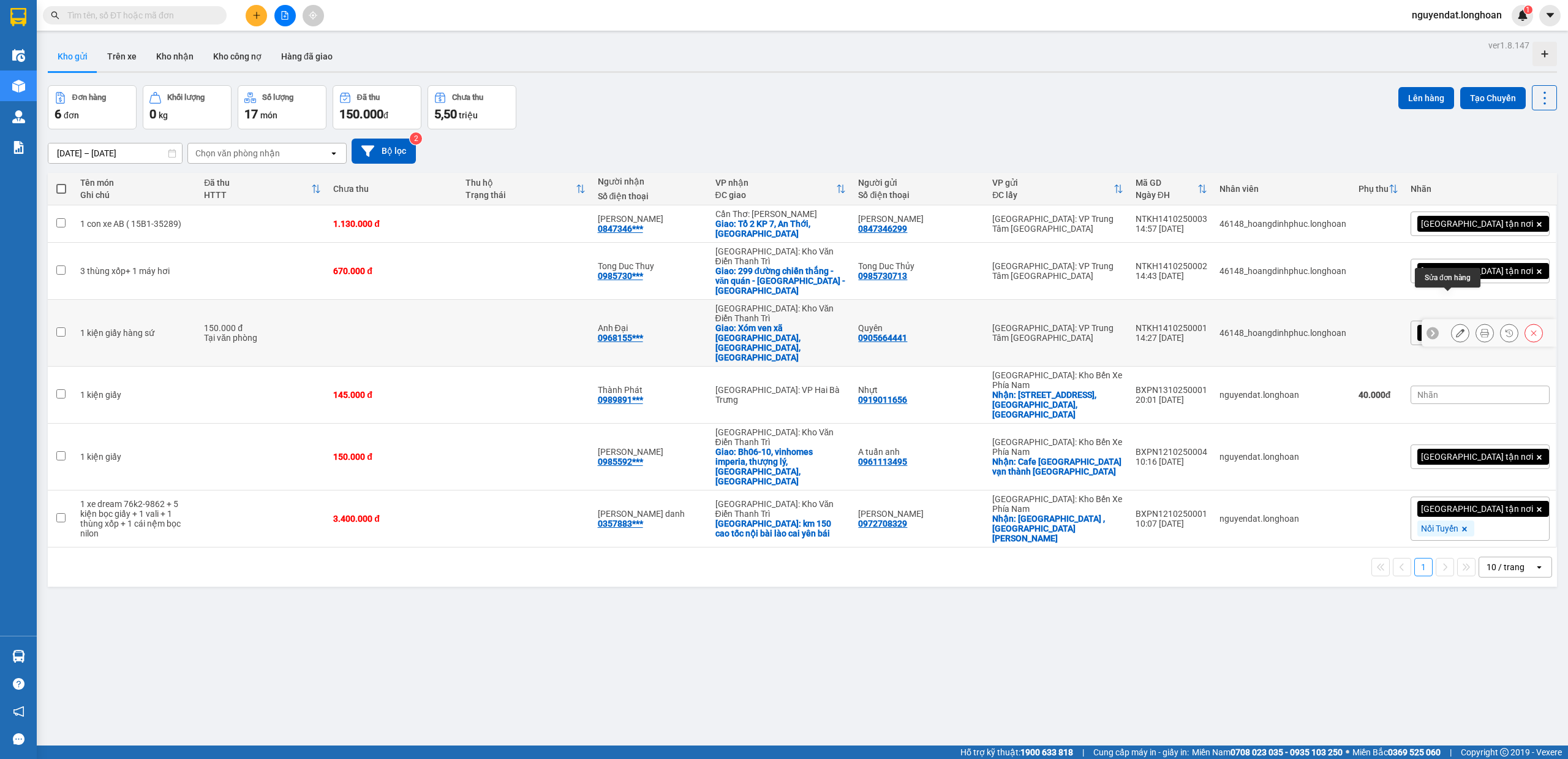
click at [1452, 322] on button at bounding box center [1460, 333] width 17 height 22
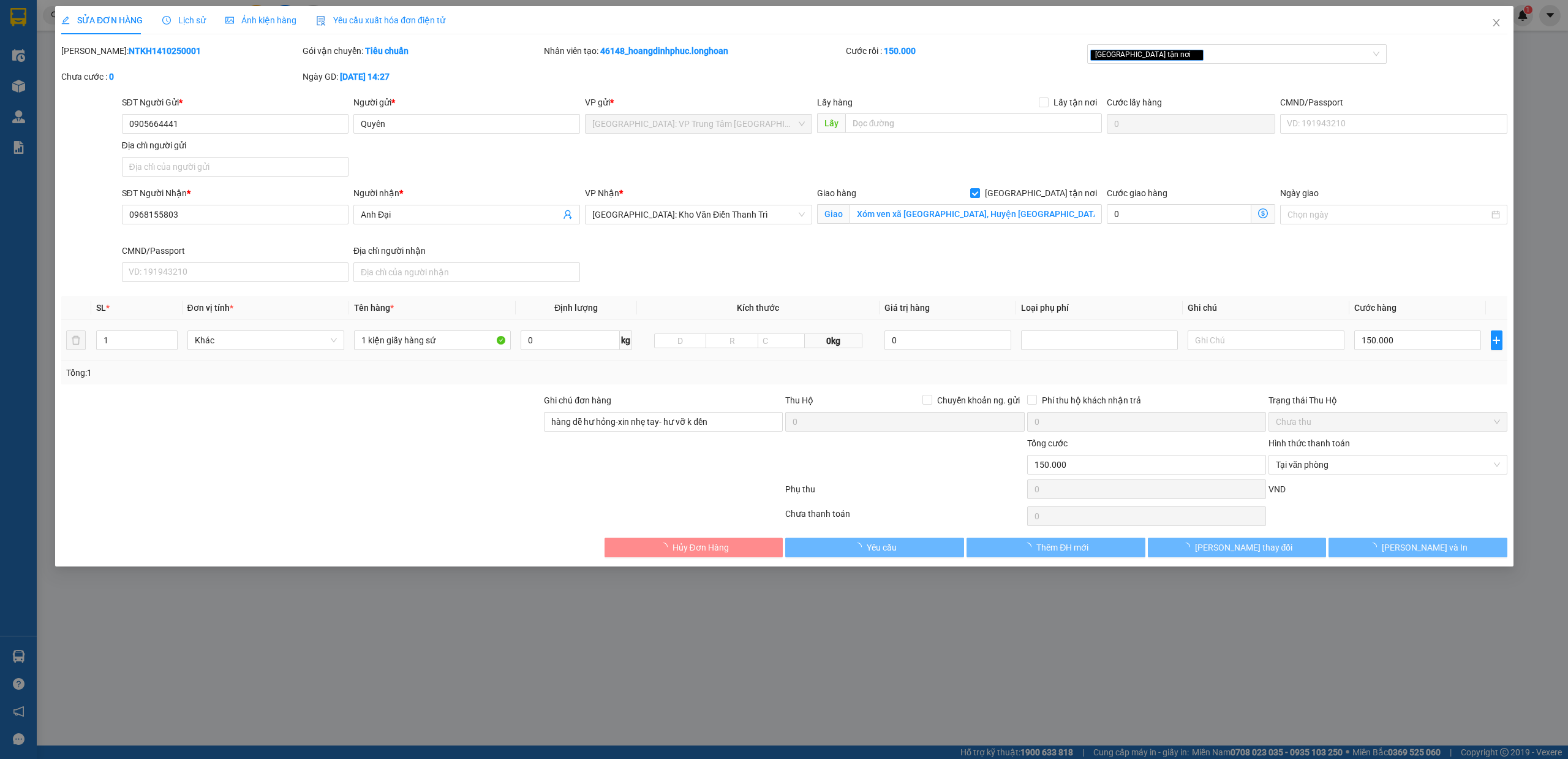
type input "0905664441"
type input "Quyên"
type input "0968155803"
type input "Anh Đại"
checkbox input "true"
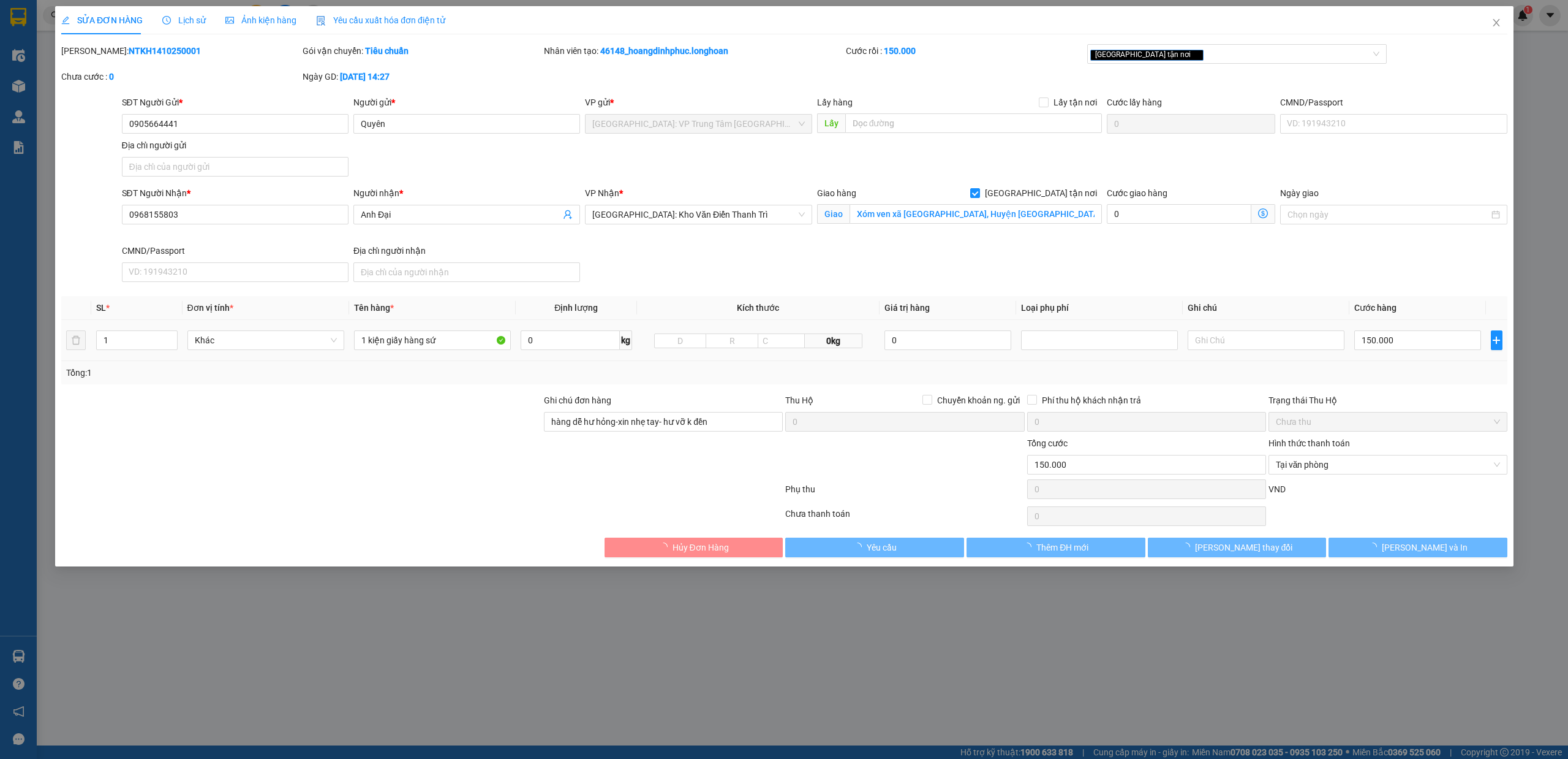
type input "Xóm ven xã Ngũ Kiên, Huyện Vĩnh Tường, Vĩnh Phúc"
type input "hàng dễ hư hỏng-xin nhẹ tay- hư vỡ k đền"
type input "0"
type input "150.000"
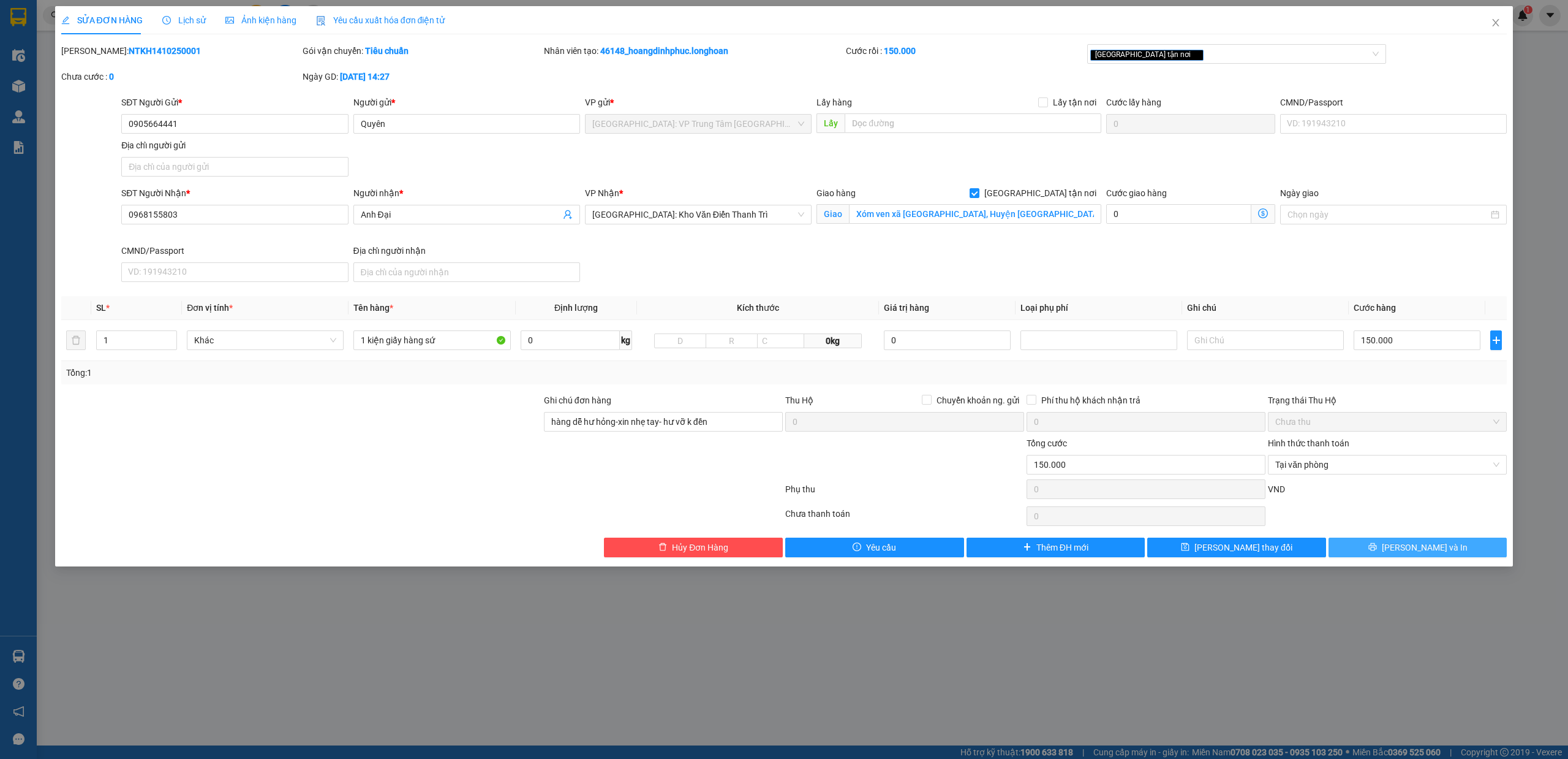
click at [1408, 548] on span "Lưu và In" at bounding box center [1424, 547] width 86 height 13
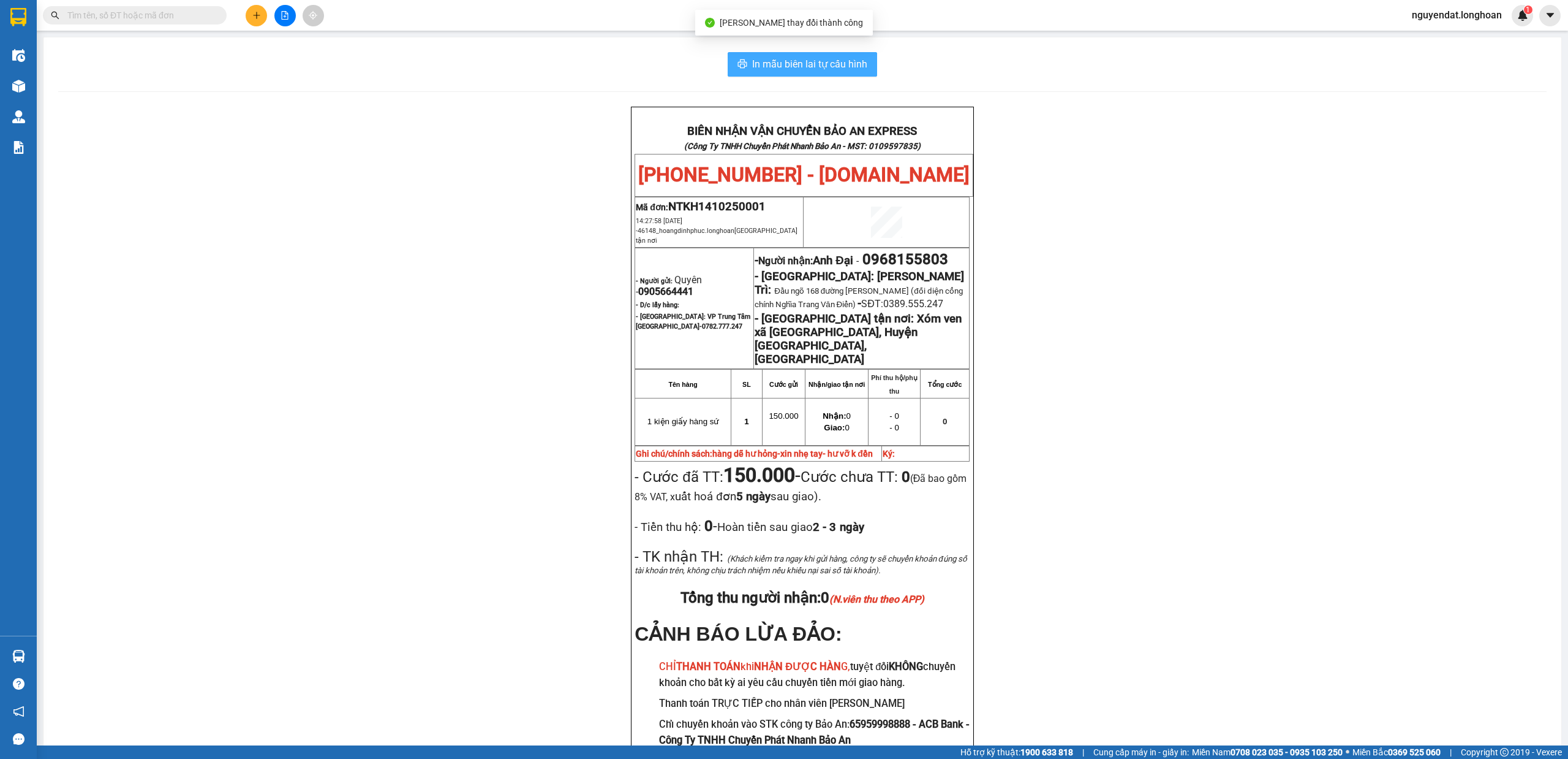
click at [824, 69] on span "In mẫu biên lai tự cấu hình" at bounding box center [809, 64] width 115 height 15
drag, startPoint x: 1123, startPoint y: 263, endPoint x: 1096, endPoint y: 252, distance: 29.2
click at [1118, 257] on div "BIÊN NHẬN VẬN CHUYỂN BẢO AN EXPRESS (Công Ty TNHH Chuyển Phát Nhanh Bảo An - MS…" at bounding box center [802, 453] width 1488 height 695
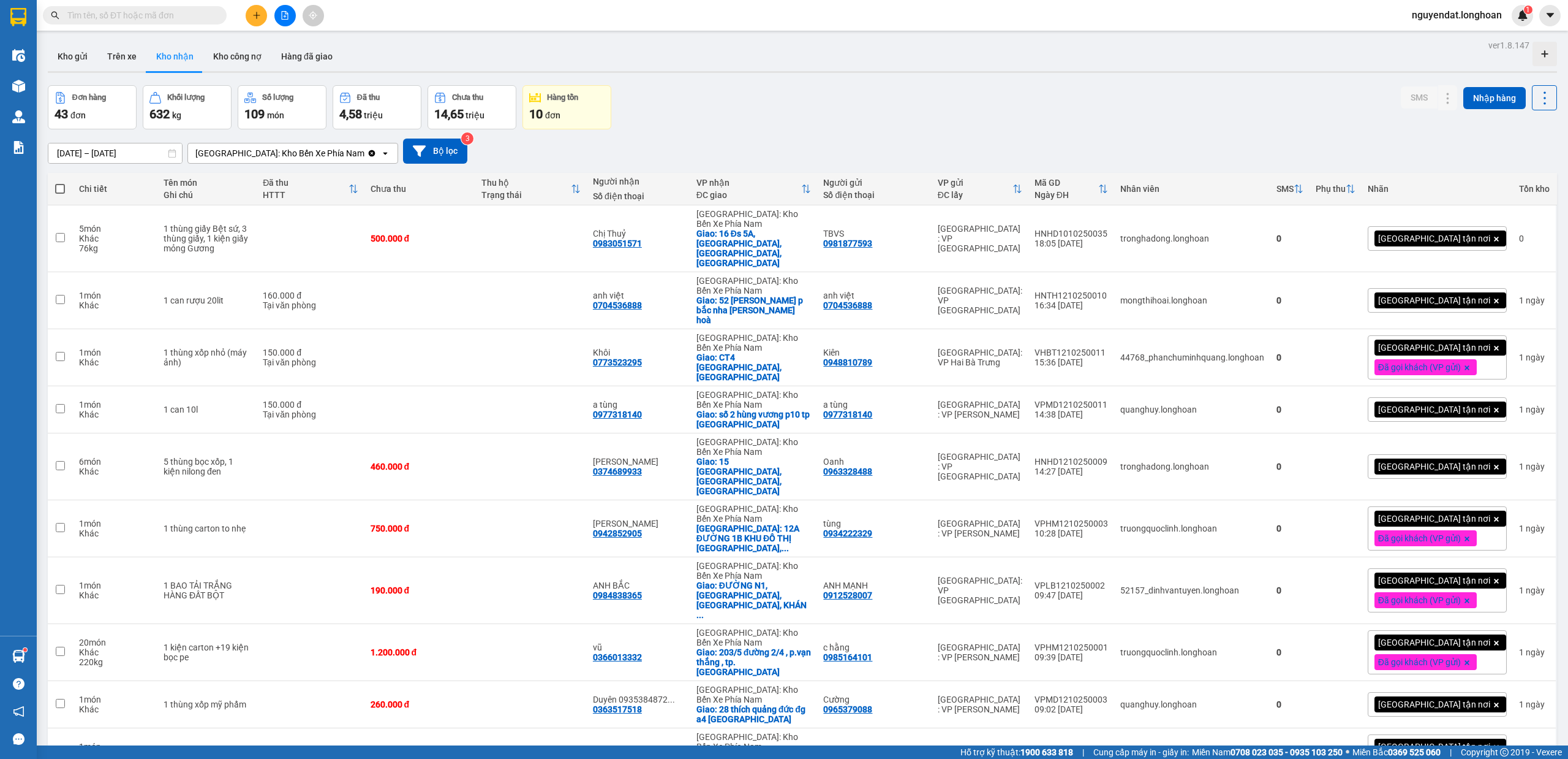
click at [834, 87] on div "Đơn hàng 43 đơn Khối lượng 632 kg Số lượng 109 món Đã thu 4,58 triệu Chưa thu 1…" at bounding box center [802, 107] width 1509 height 44
click at [631, 131] on div "15/09/2025 – 14/10/2025 Press the down arrow key to interact with the calendar …" at bounding box center [802, 151] width 1509 height 43
drag, startPoint x: 631, startPoint y: 131, endPoint x: 1243, endPoint y: 111, distance: 612.3
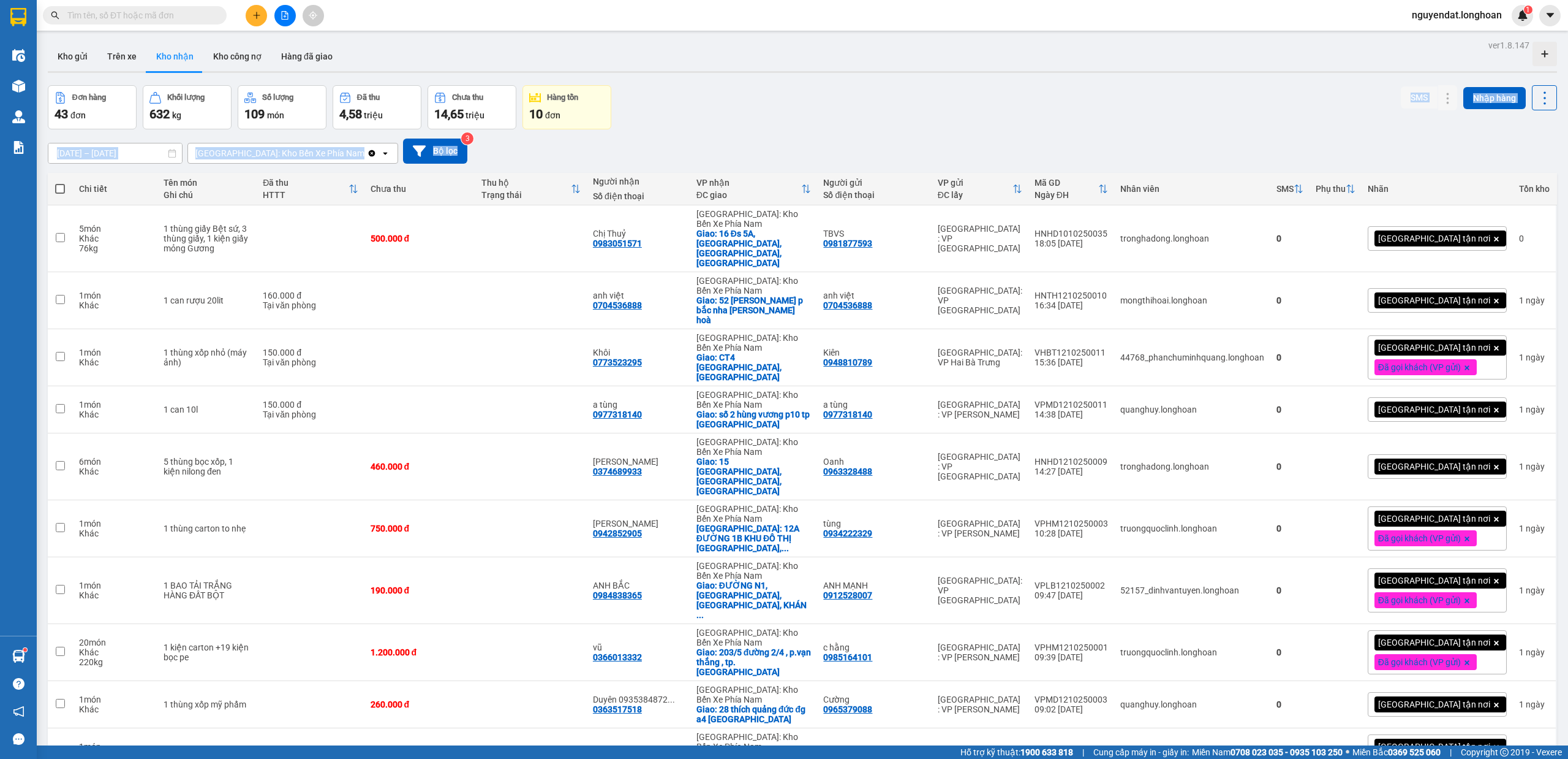
click at [1243, 111] on div "ver 1.8.147 Kho gửi Trên xe Kho nhận Kho công nợ Hàng đã giao Đơn hàng 43 đơn K…" at bounding box center [802, 433] width 1519 height 792
click at [1084, 89] on div "Đơn hàng 43 đơn Khối lượng 632 kg Số lượng 109 món Đã thu 4,58 triệu Chưa thu 1…" at bounding box center [802, 107] width 1509 height 44
